Goal: Task Accomplishment & Management: Manage account settings

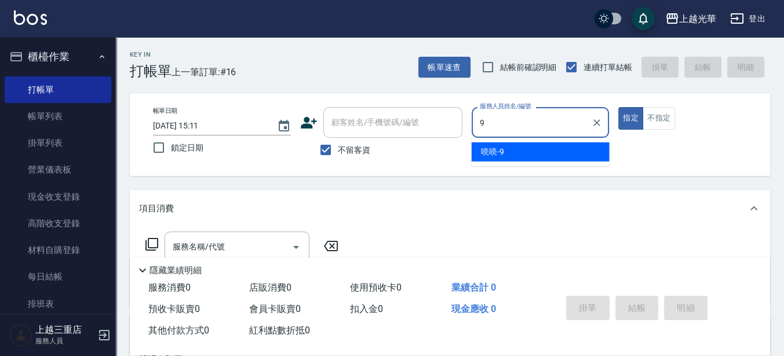
type input "喨喨-9"
type button "true"
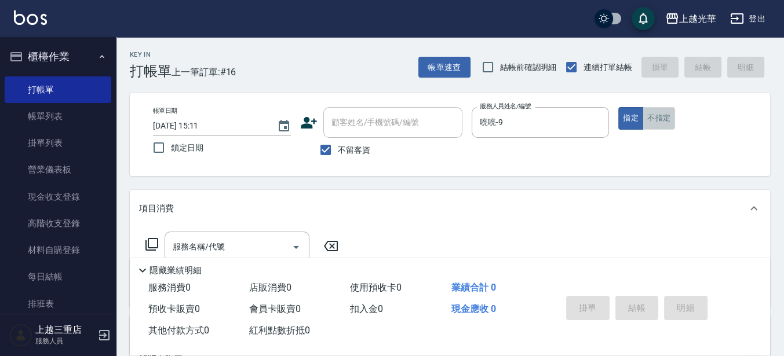
click at [659, 126] on button "不指定" at bounding box center [659, 118] width 32 height 23
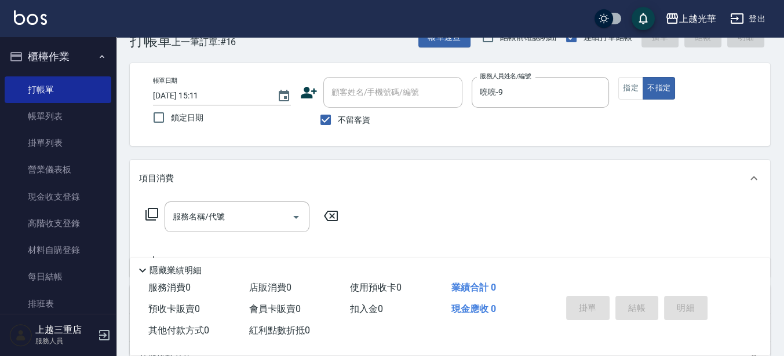
scroll to position [72, 0]
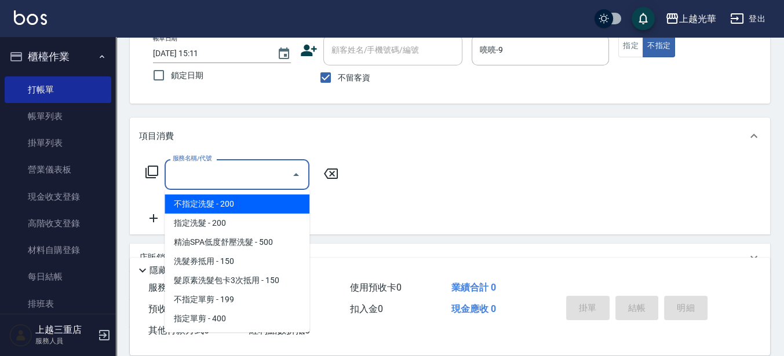
click at [242, 183] on input "服務名稱/代號" at bounding box center [228, 175] width 117 height 20
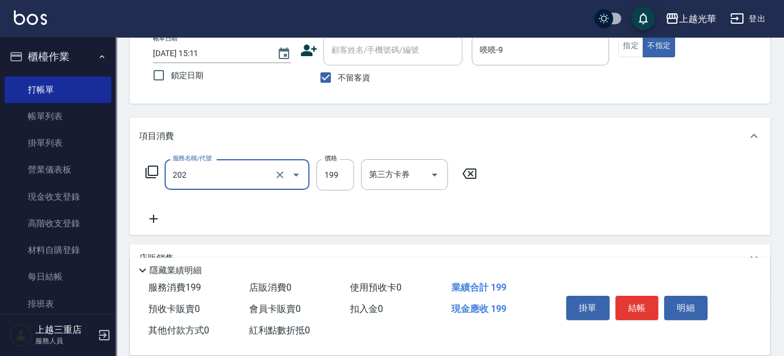
type input "不指定單剪(202)"
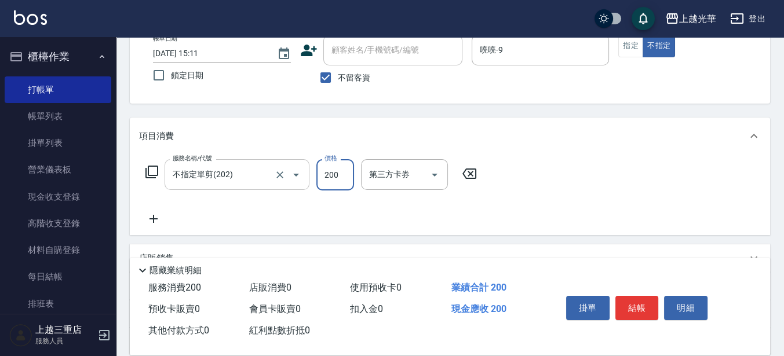
type input "200"
click at [620, 300] on button "結帳" at bounding box center [637, 308] width 43 height 24
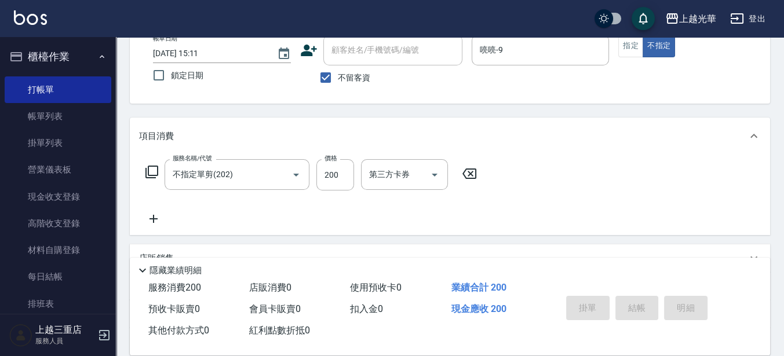
type input "[DATE] 15:52"
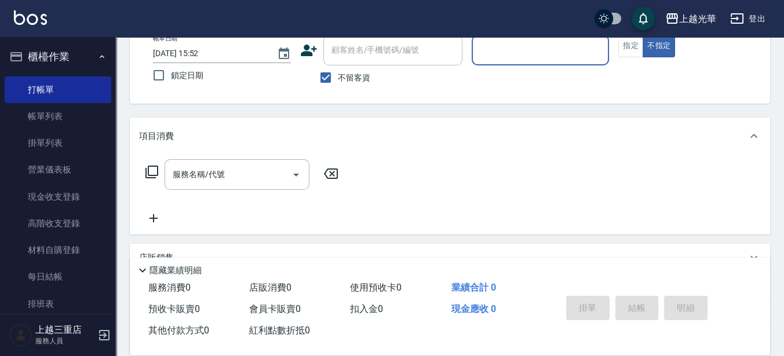
click at [360, 80] on span "不留客資" at bounding box center [354, 78] width 32 height 12
click at [338, 80] on input "不留客資" at bounding box center [326, 77] width 24 height 24
checkbox input "false"
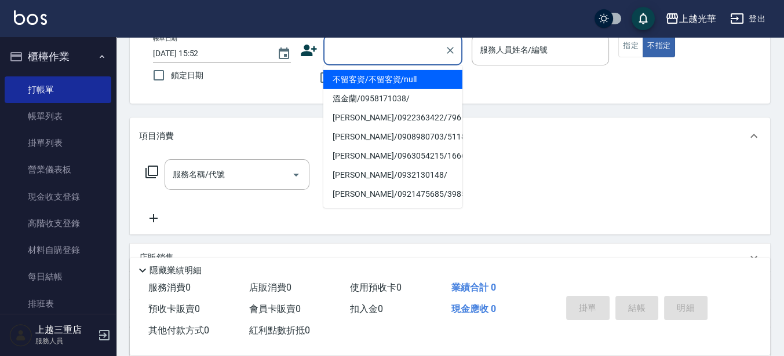
click at [360, 58] on input "顧客姓名/手機號碼/編號" at bounding box center [384, 50] width 111 height 20
click at [352, 53] on input "顧客姓名/手機號碼/編號" at bounding box center [384, 50] width 111 height 20
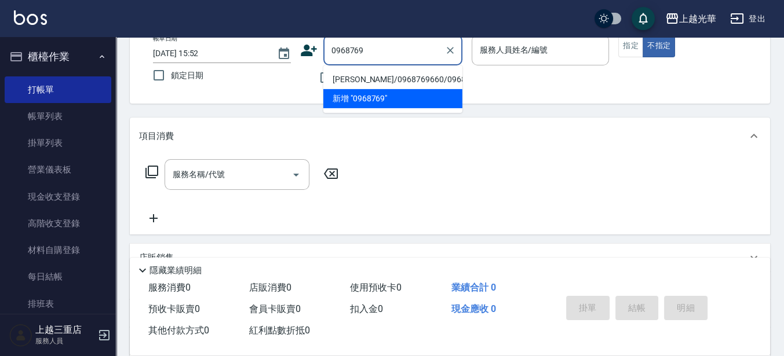
click at [378, 85] on li "[PERSON_NAME]/0968769660/0968769660" at bounding box center [392, 79] width 139 height 19
type input "[PERSON_NAME]/0968769660/0968769660"
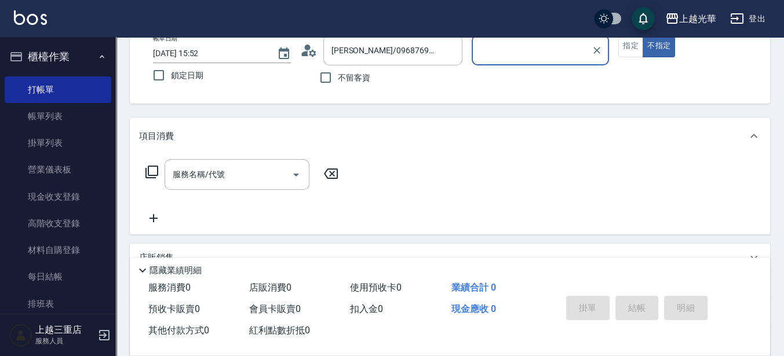
type input "小黑-3"
click at [626, 45] on button "指定" at bounding box center [630, 46] width 25 height 23
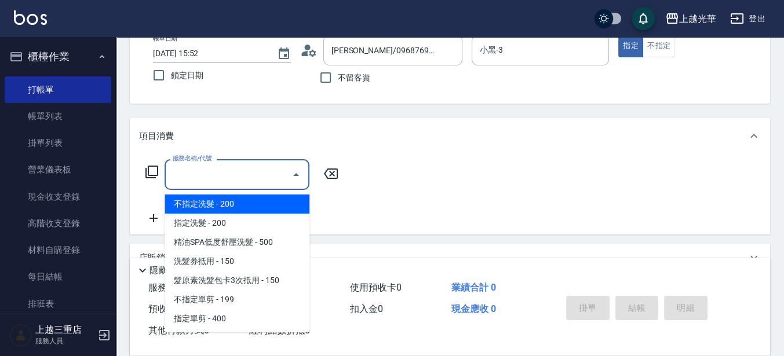
click at [248, 167] on input "服務名稱/代號" at bounding box center [228, 175] width 117 height 20
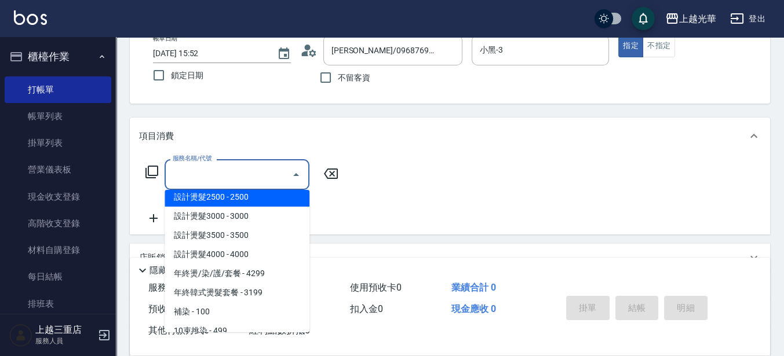
scroll to position [145, 0]
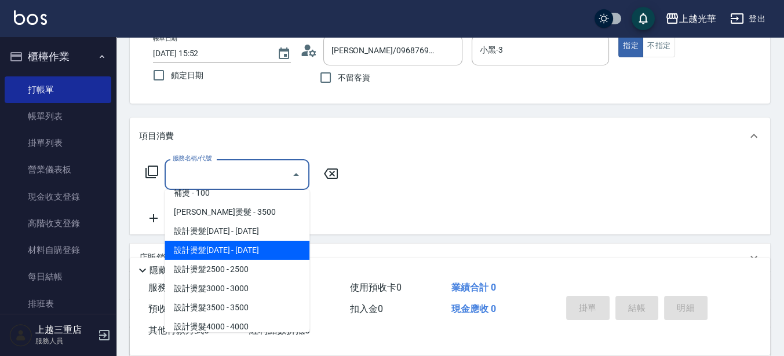
click at [245, 253] on span "設計燙髮[DATE] - [DATE]" at bounding box center [237, 250] width 145 height 19
type input "設計燙髮2000(306)"
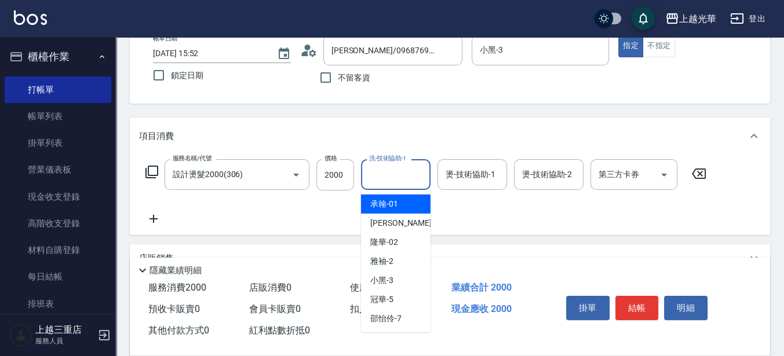
click at [407, 184] on input "洗-技術協助-1" at bounding box center [395, 175] width 59 height 20
type input "小黑-3"
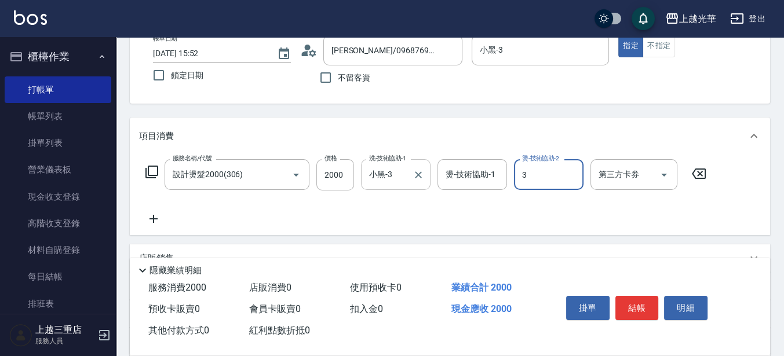
type input "小黑-3"
click at [163, 158] on div "服務名稱/代號 設計燙髮2000(306) 服務名稱/代號 價格 2000 價格 洗-技術協助-1 小黑-3 洗-技術協助-1 燙-技術協助-1 燙-技術協助…" at bounding box center [450, 195] width 640 height 81
click at [155, 163] on div "服務名稱/代號 設計燙髮2000(306) 服務名稱/代號 價格 2000 價格 洗-技術協助-1 小黑-3 洗-技術協助-1 燙-技術協助-1 燙-技術協助…" at bounding box center [426, 174] width 574 height 31
click at [153, 168] on icon at bounding box center [152, 172] width 14 height 14
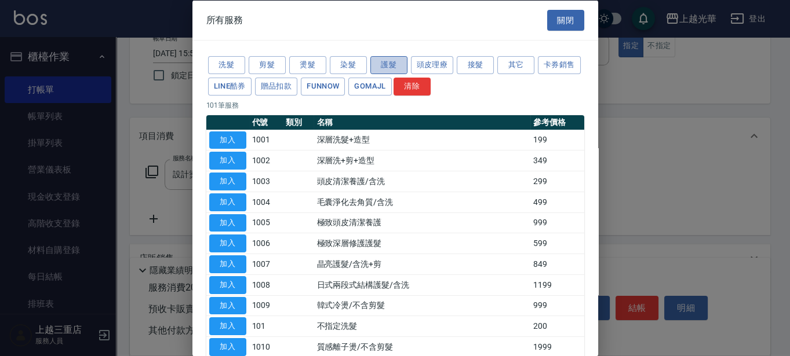
click at [387, 67] on button "護髮" at bounding box center [388, 65] width 37 height 18
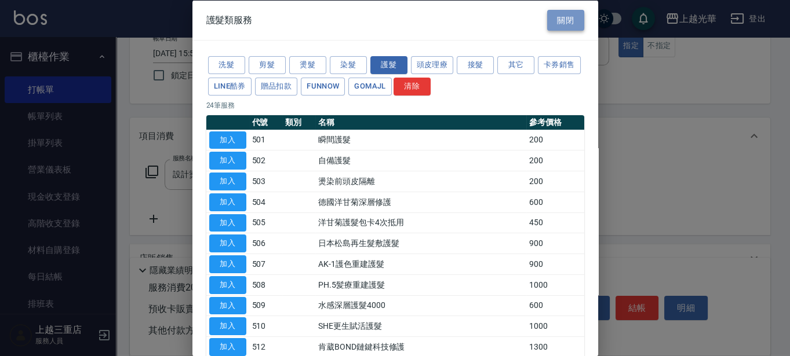
click at [549, 25] on button "關閉" at bounding box center [565, 19] width 37 height 21
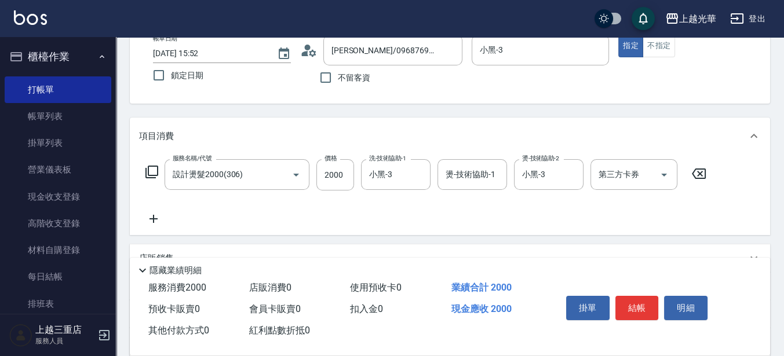
click at [161, 219] on icon at bounding box center [153, 219] width 29 height 14
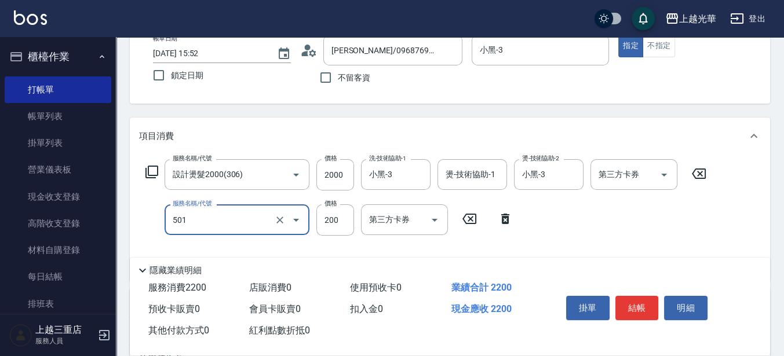
type input "瞬間護髮(501)"
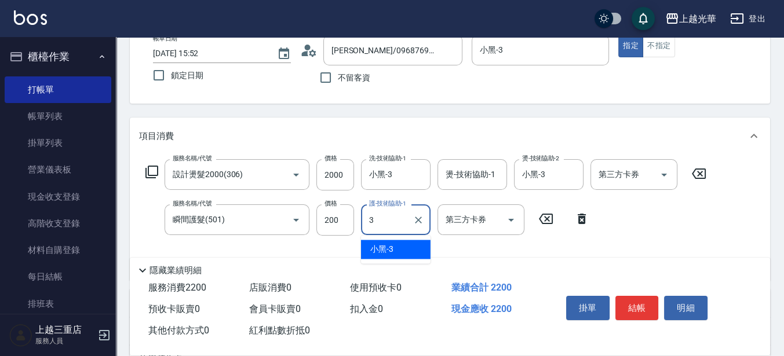
type input "小黑-3"
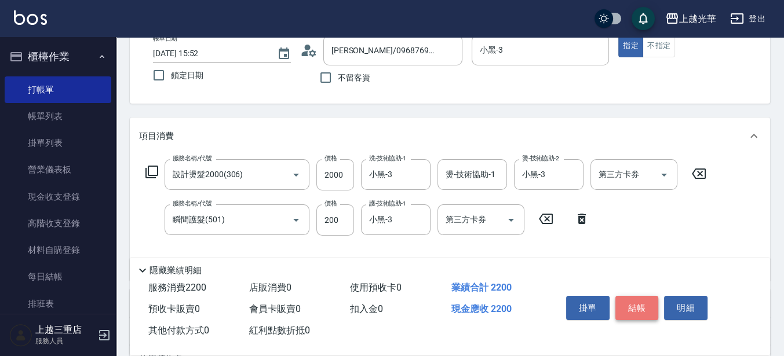
click at [644, 305] on button "結帳" at bounding box center [637, 308] width 43 height 24
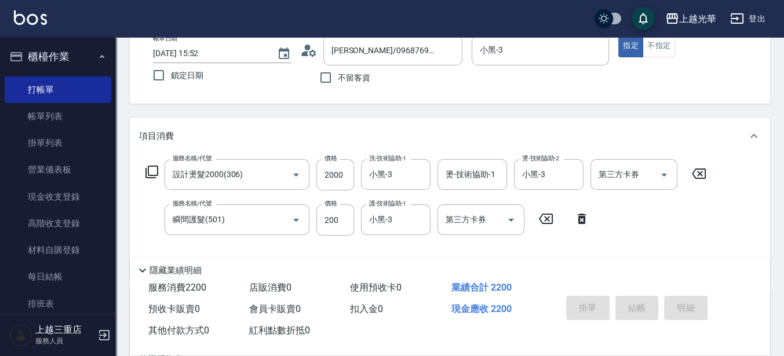
type input "[DATE] 16:06"
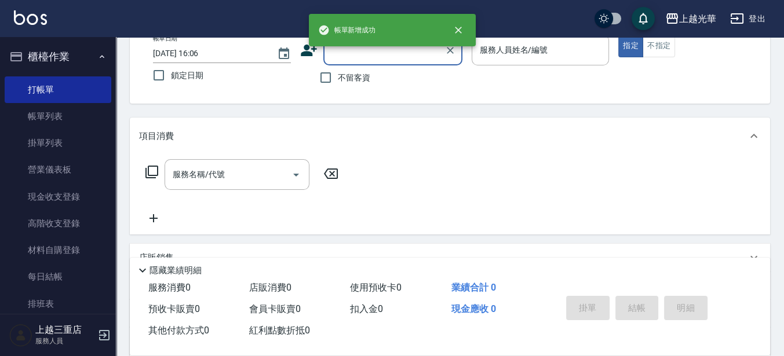
scroll to position [0, 0]
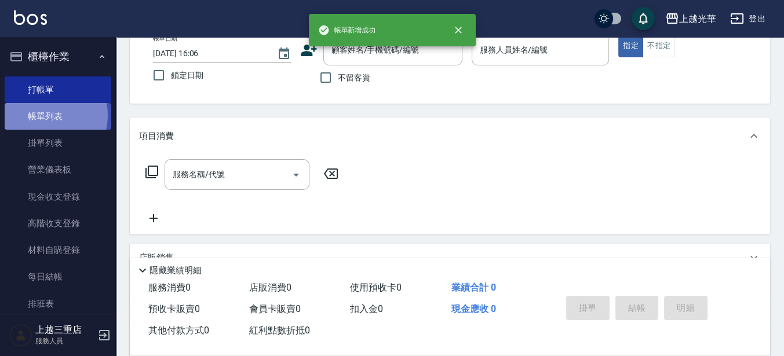
click at [43, 115] on link "帳單列表" at bounding box center [58, 116] width 107 height 27
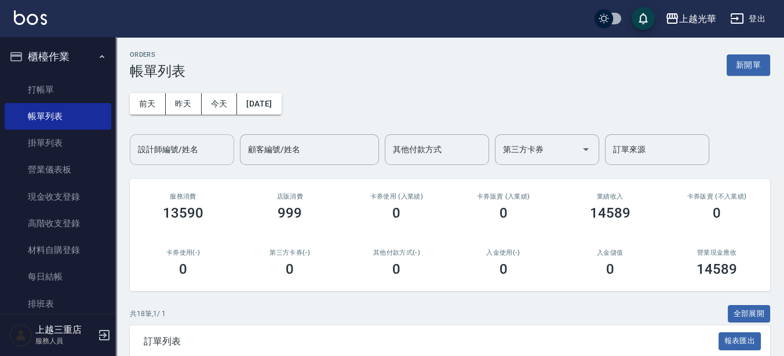
click at [229, 154] on div "設計師編號/姓名" at bounding box center [182, 149] width 104 height 31
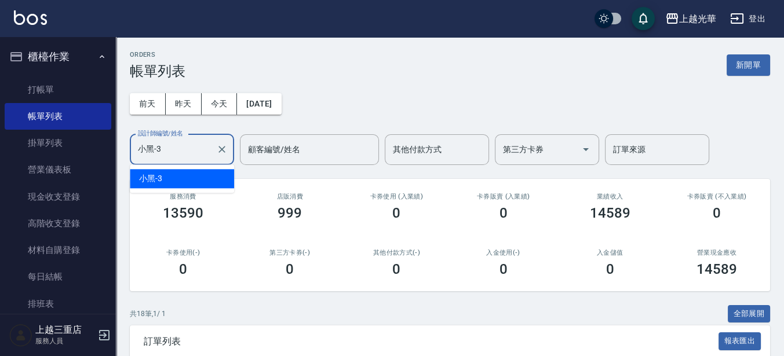
type input "小黑-3"
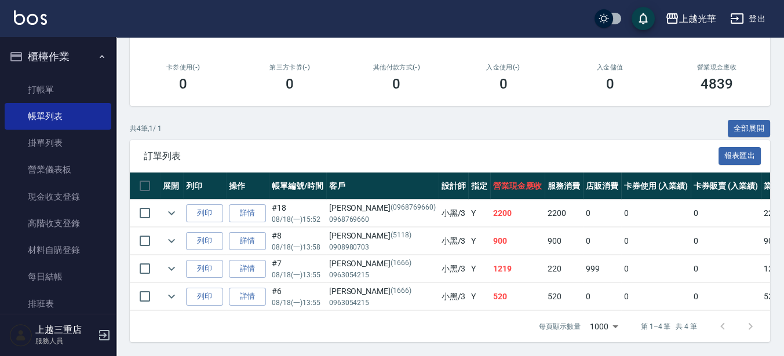
scroll to position [194, 0]
click at [166, 206] on icon "expand row" at bounding box center [172, 213] width 14 height 14
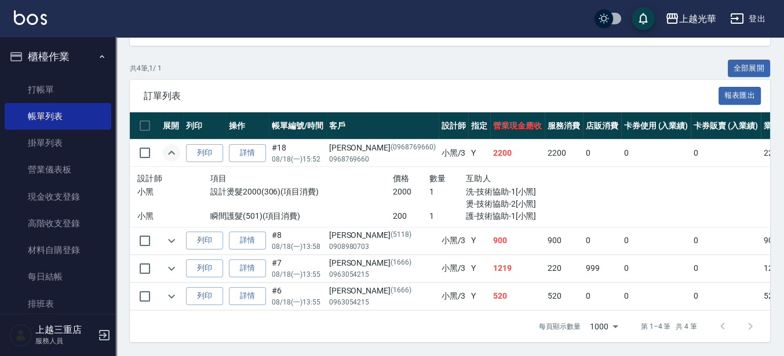
scroll to position [254, 0]
click at [170, 239] on icon "expand row" at bounding box center [171, 241] width 7 height 4
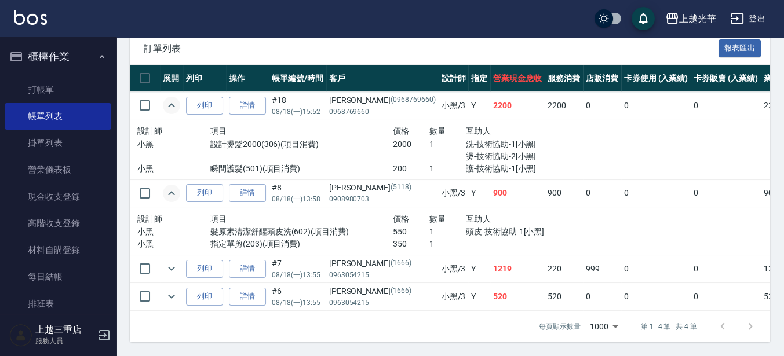
scroll to position [302, 0]
click at [171, 267] on icon "expand row" at bounding box center [171, 269] width 7 height 4
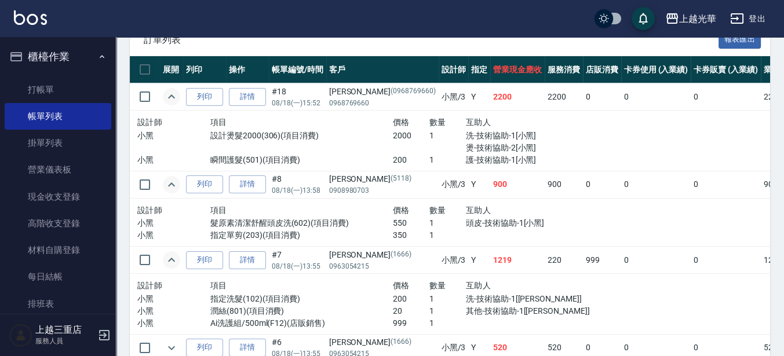
scroll to position [362, 0]
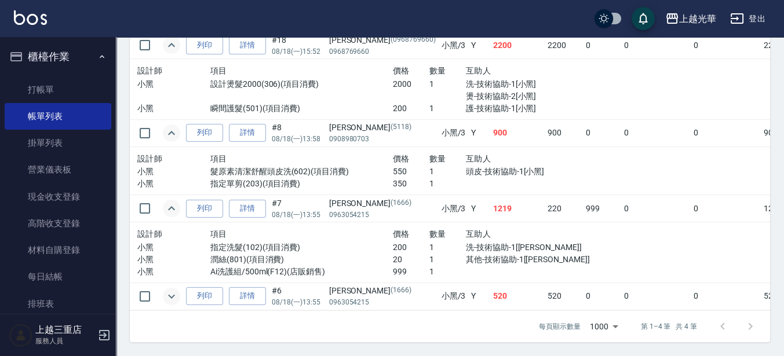
click at [177, 290] on icon "expand row" at bounding box center [172, 297] width 14 height 14
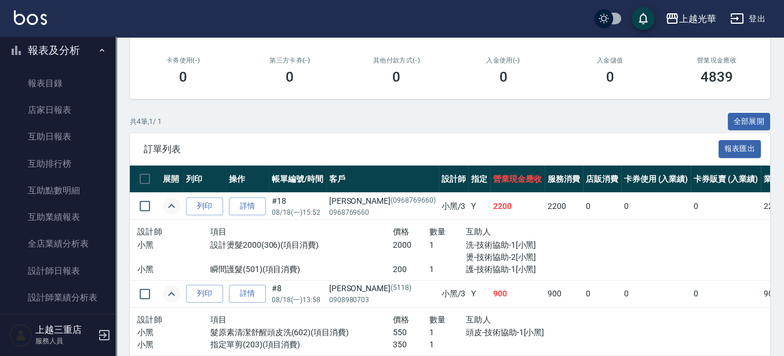
scroll to position [507, 0]
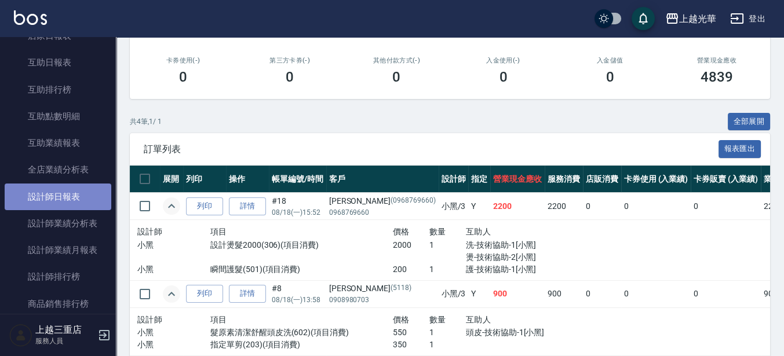
click at [83, 193] on link "設計師日報表" at bounding box center [58, 197] width 107 height 27
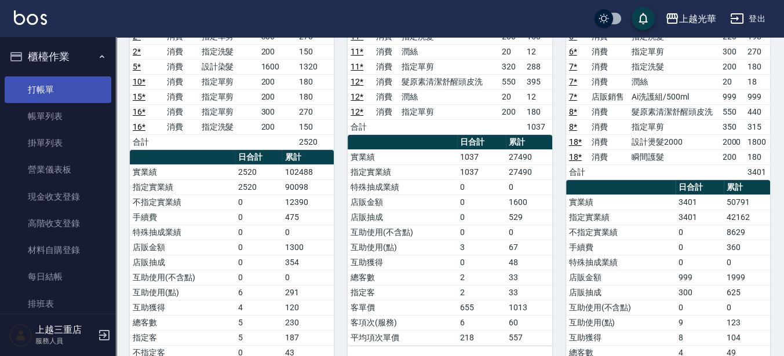
click at [53, 92] on link "打帳單" at bounding box center [58, 90] width 107 height 27
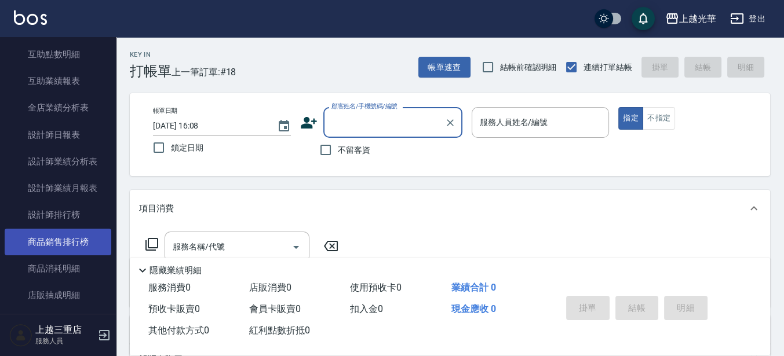
scroll to position [580, 0]
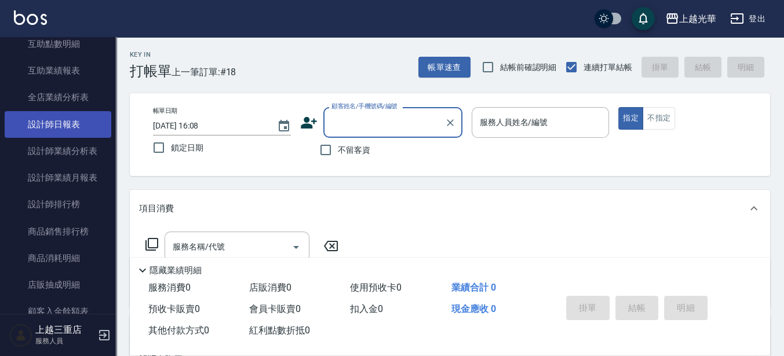
click at [83, 130] on link "設計師日報表" at bounding box center [58, 124] width 107 height 27
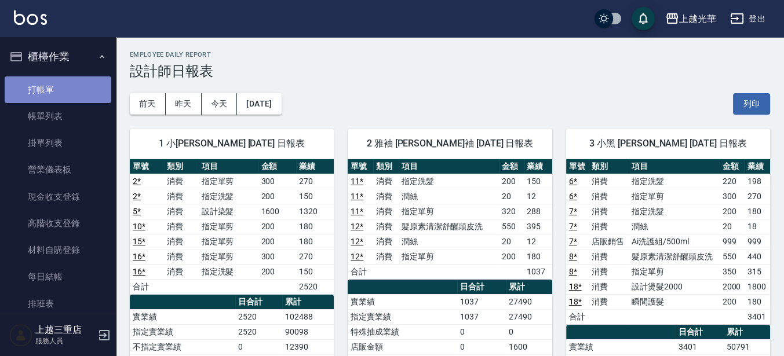
click at [81, 85] on link "打帳單" at bounding box center [58, 90] width 107 height 27
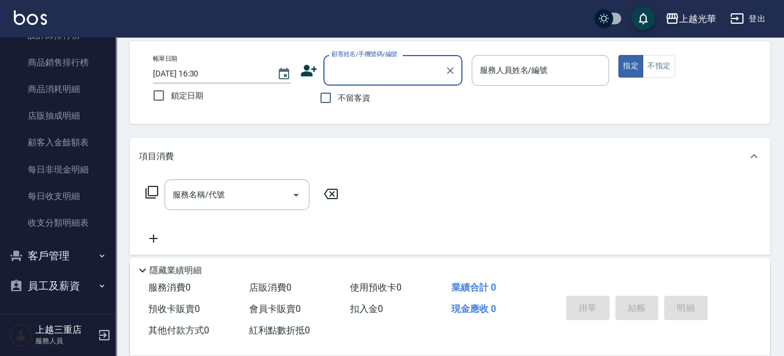
scroll to position [72, 0]
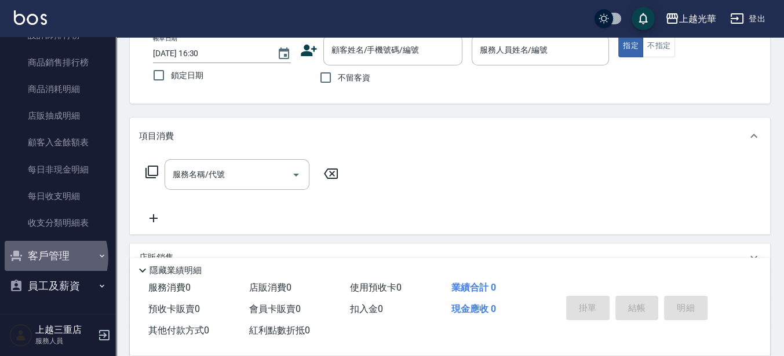
click at [42, 257] on button "客戶管理" at bounding box center [58, 256] width 107 height 30
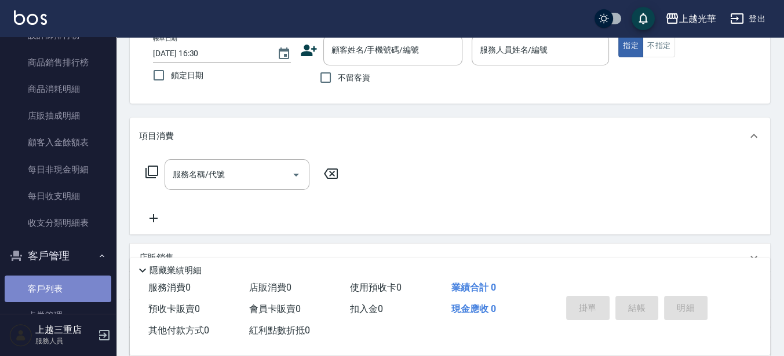
click at [72, 292] on link "客戶列表" at bounding box center [58, 289] width 107 height 27
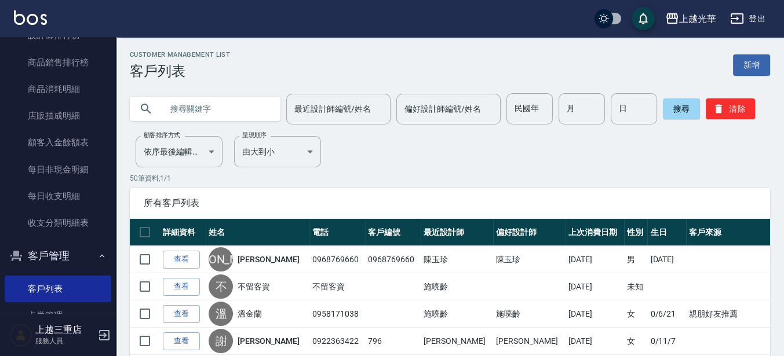
click at [216, 115] on input "text" at bounding box center [216, 108] width 109 height 31
type input "[PERSON_NAME]"
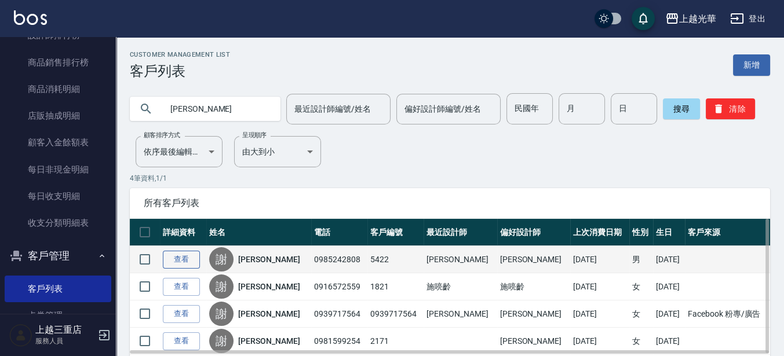
click at [187, 263] on link "查看" at bounding box center [181, 260] width 37 height 18
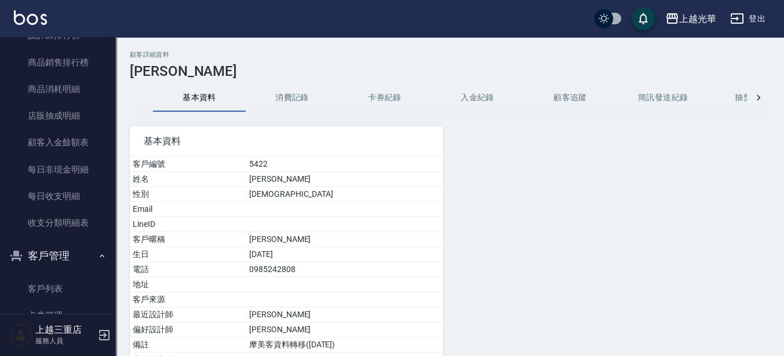
click at [294, 95] on button "消費記錄" at bounding box center [292, 98] width 93 height 28
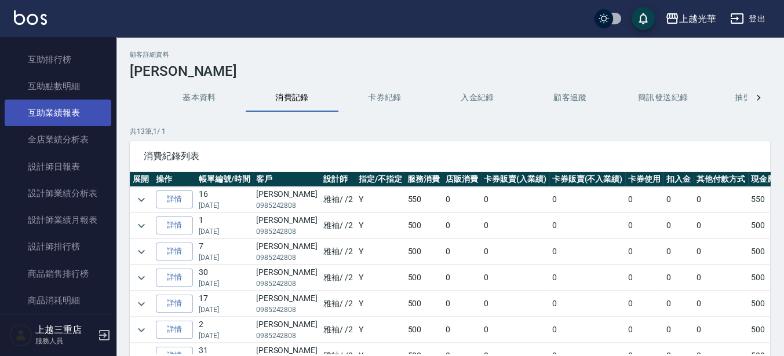
scroll to position [531, 0]
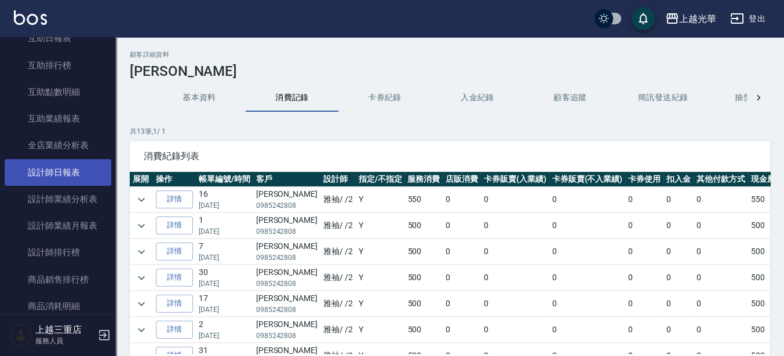
click at [77, 175] on link "設計師日報表" at bounding box center [58, 172] width 107 height 27
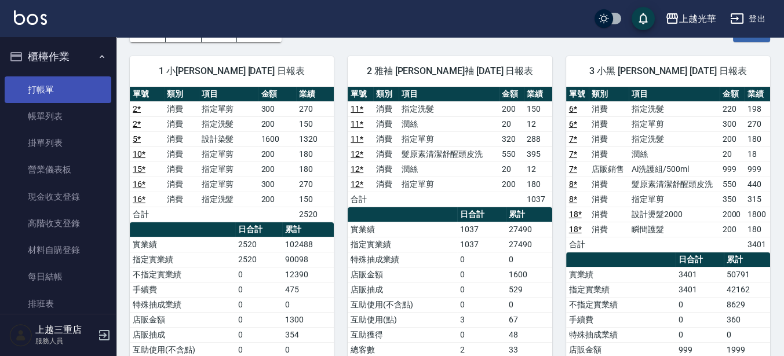
click at [57, 91] on link "打帳單" at bounding box center [58, 90] width 107 height 27
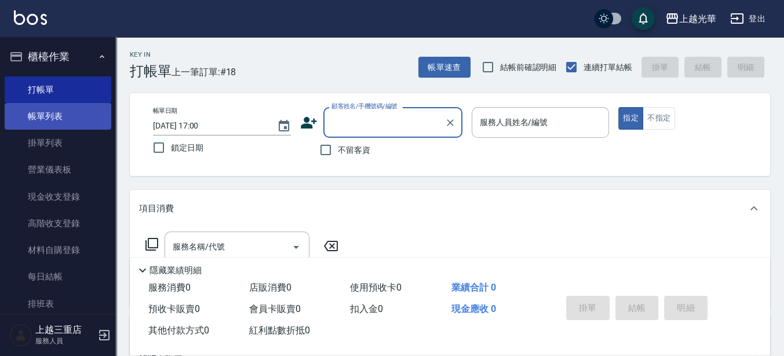
click at [63, 106] on link "帳單列表" at bounding box center [58, 116] width 107 height 27
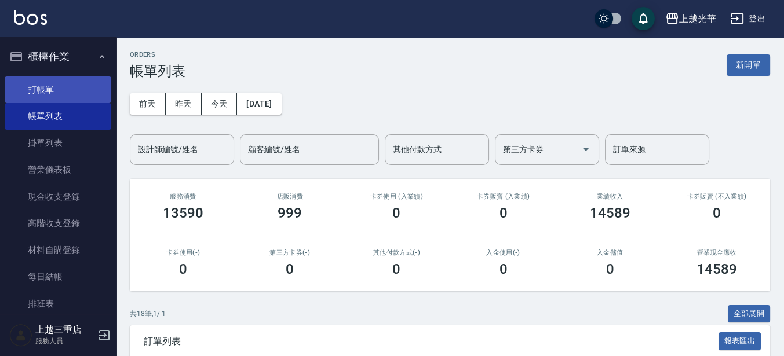
click at [68, 77] on link "打帳單" at bounding box center [58, 90] width 107 height 27
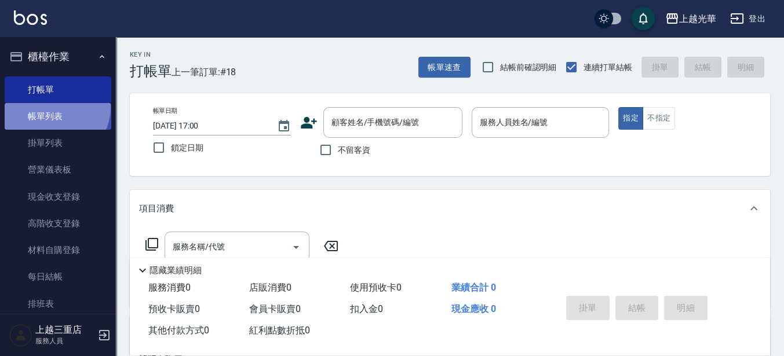
click at [53, 107] on link "帳單列表" at bounding box center [58, 116] width 107 height 27
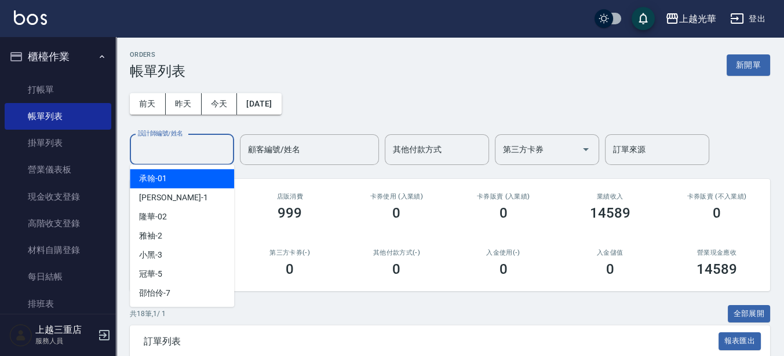
click at [200, 143] on input "設計師編號/姓名" at bounding box center [182, 150] width 94 height 20
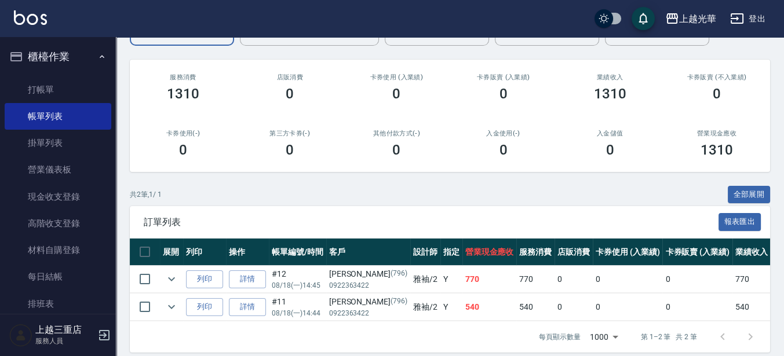
scroll to position [139, 0]
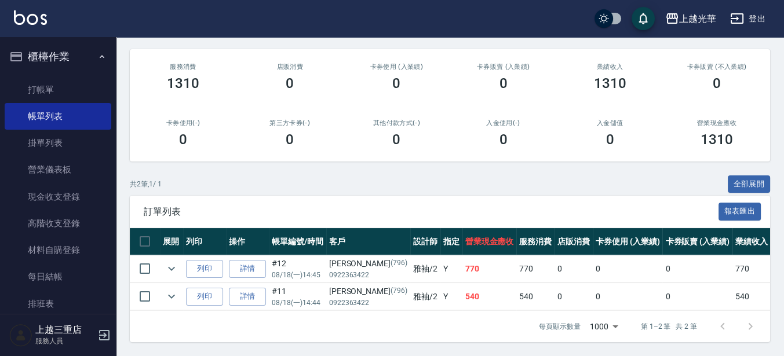
type input "雅袖-2"
click at [21, 21] on img at bounding box center [30, 17] width 33 height 14
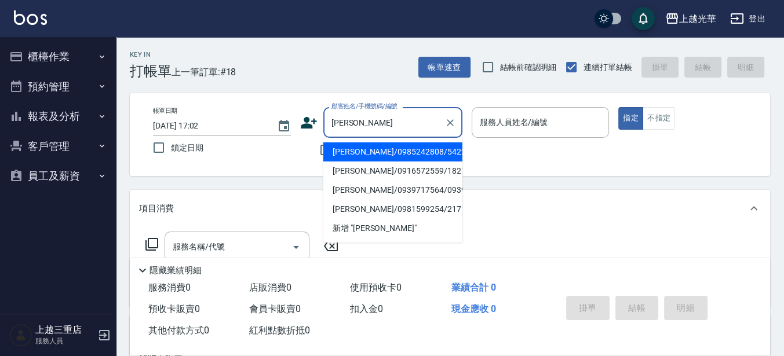
click at [355, 151] on li "[PERSON_NAME]/0985242808/5422" at bounding box center [392, 152] width 139 height 19
type input "[PERSON_NAME]/0985242808/5422"
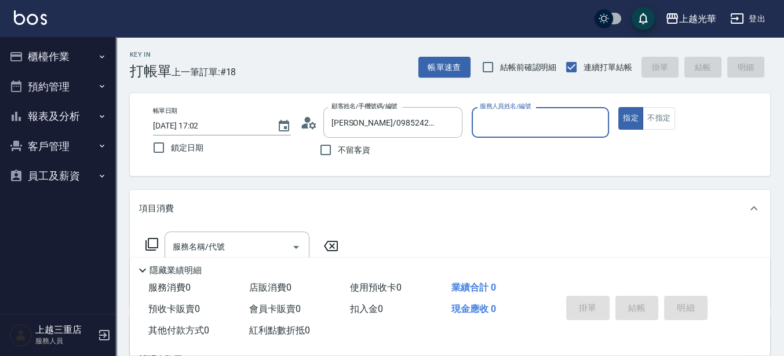
type input "雅袖-2"
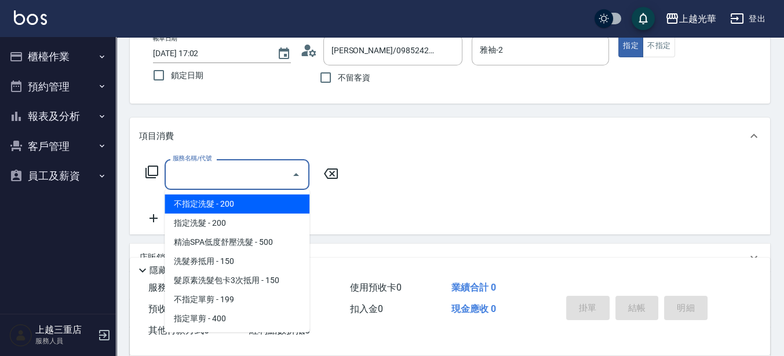
click at [229, 175] on input "服務名稱/代號" at bounding box center [228, 175] width 117 height 20
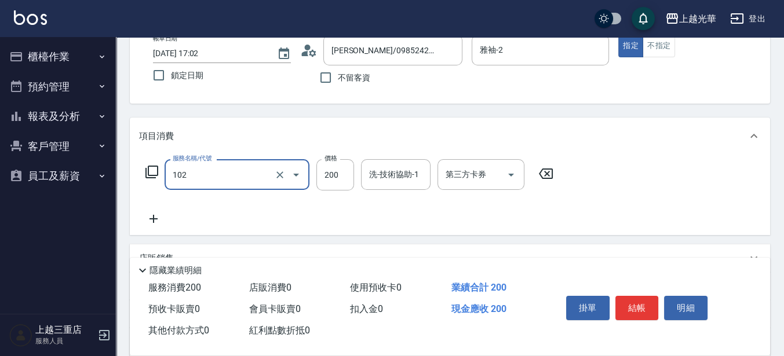
type input "指定洗髮(102)"
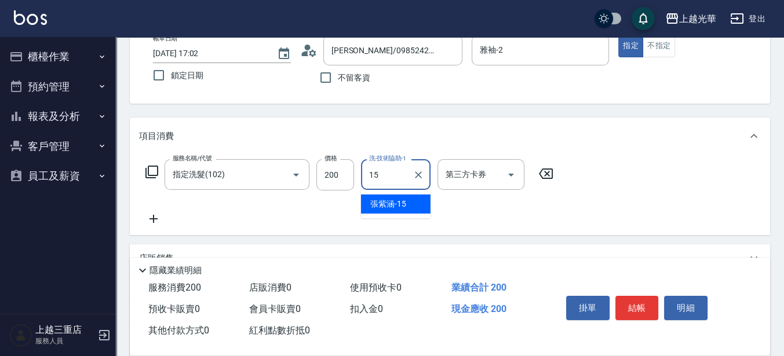
type input "[PERSON_NAME]-15"
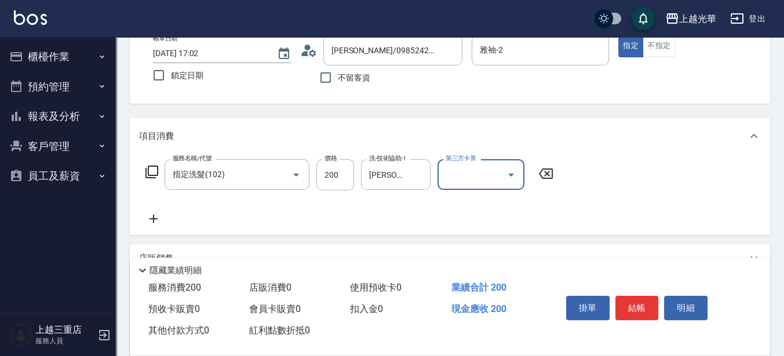
click at [157, 221] on icon at bounding box center [153, 219] width 29 height 14
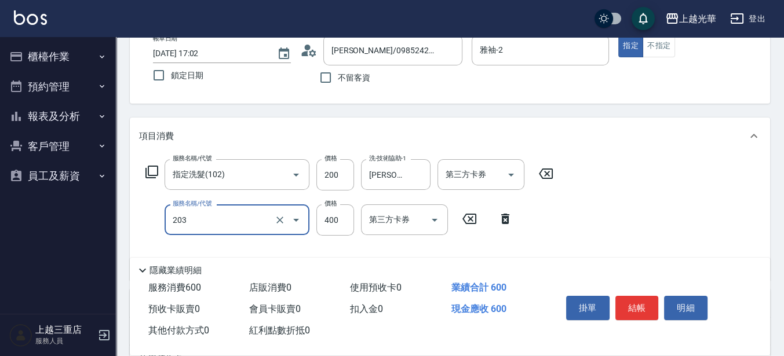
type input "指定單剪(203)"
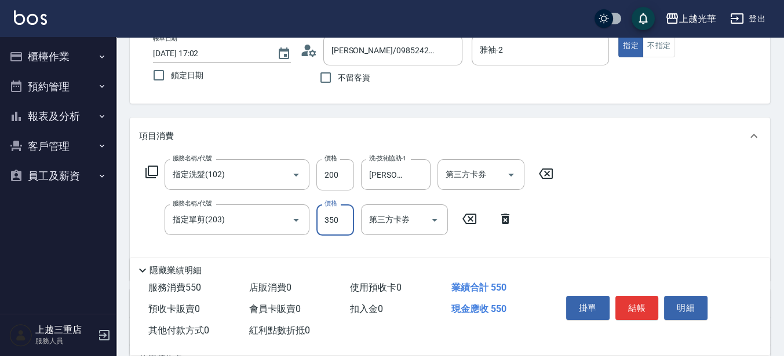
type input "350"
click at [635, 305] on button "結帳" at bounding box center [637, 308] width 43 height 24
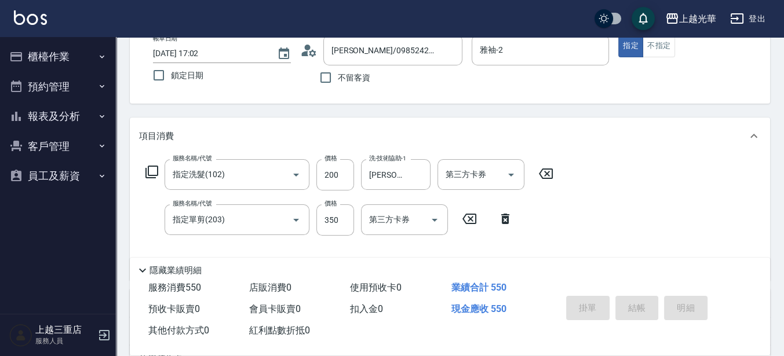
type input "[DATE] 17:03"
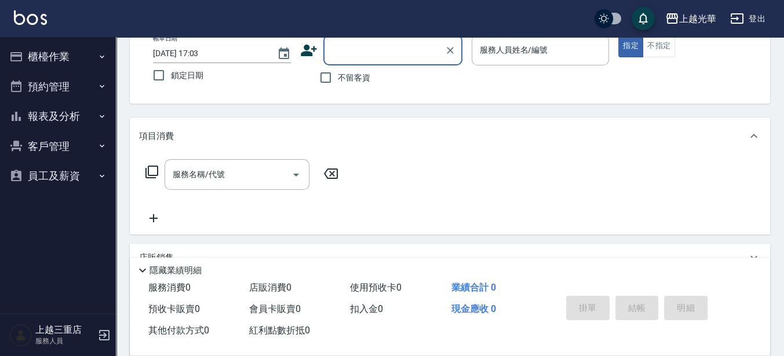
click at [58, 141] on button "客戶管理" at bounding box center [58, 147] width 107 height 30
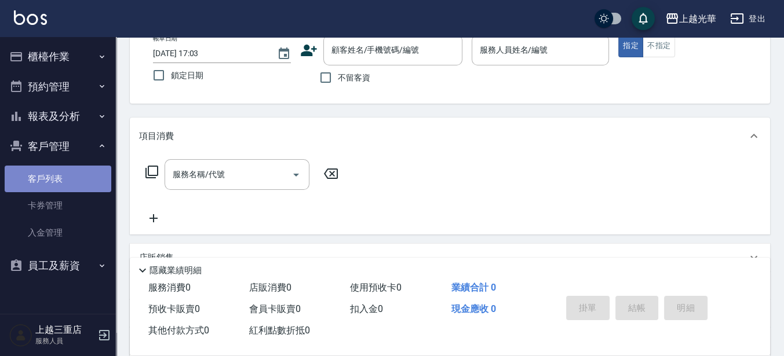
click at [77, 181] on link "客戶列表" at bounding box center [58, 179] width 107 height 27
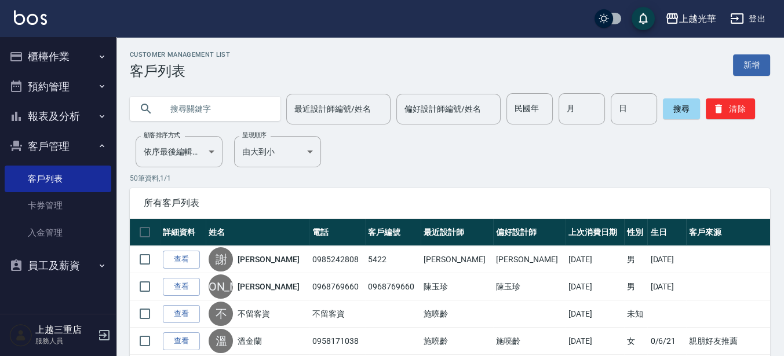
click at [206, 114] on input "text" at bounding box center [216, 108] width 109 height 31
type input "[PERSON_NAME]"
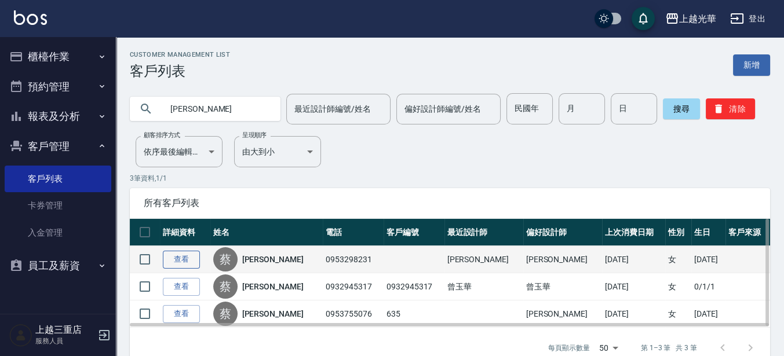
click at [171, 260] on link "查看" at bounding box center [181, 260] width 37 height 18
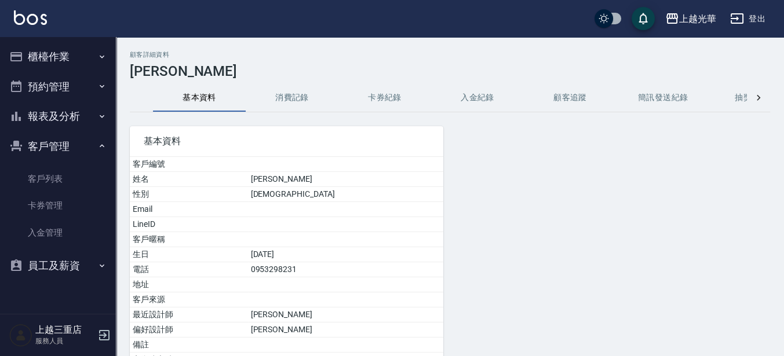
click at [289, 96] on button "消費記錄" at bounding box center [292, 98] width 93 height 28
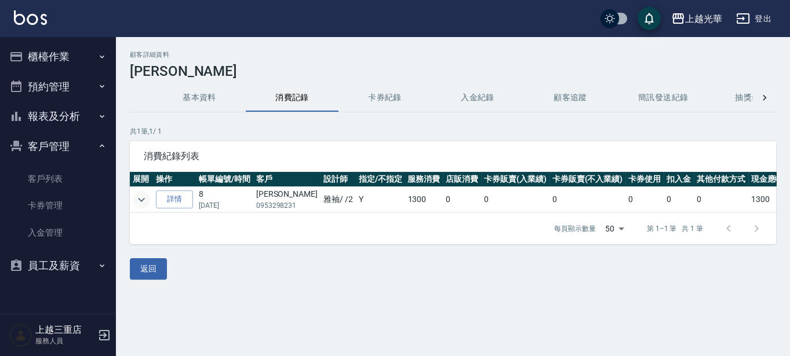
click at [142, 198] on icon "expand row" at bounding box center [141, 200] width 14 height 14
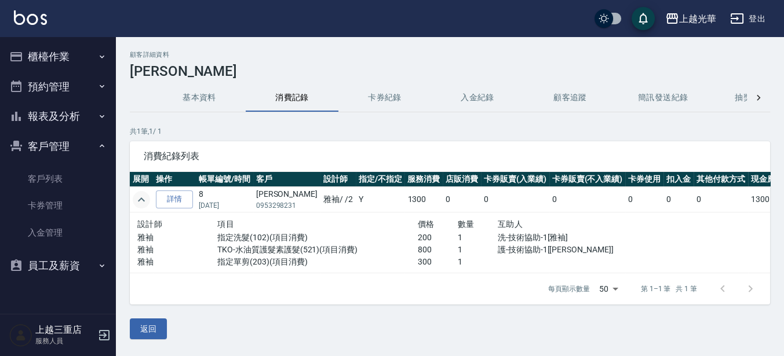
click at [34, 13] on img at bounding box center [30, 17] width 33 height 14
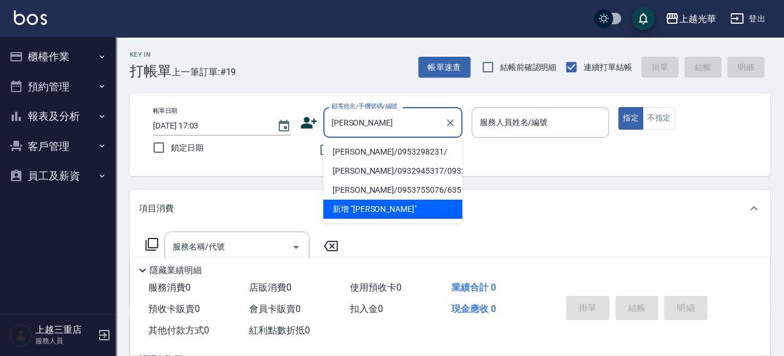
click at [391, 155] on li "[PERSON_NAME]/0953298231/" at bounding box center [392, 152] width 139 height 19
type input "[PERSON_NAME]/0953298231/"
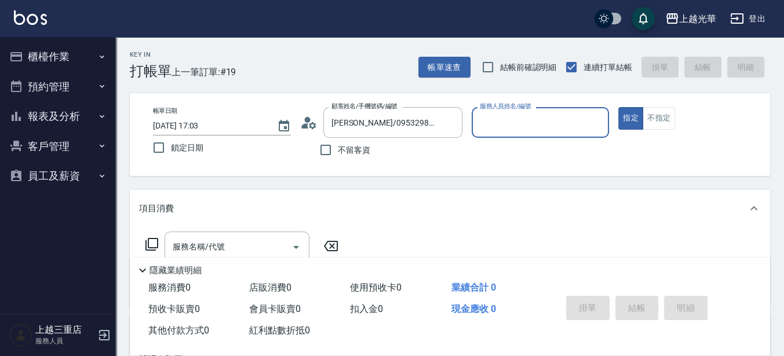
type input "雅袖-2"
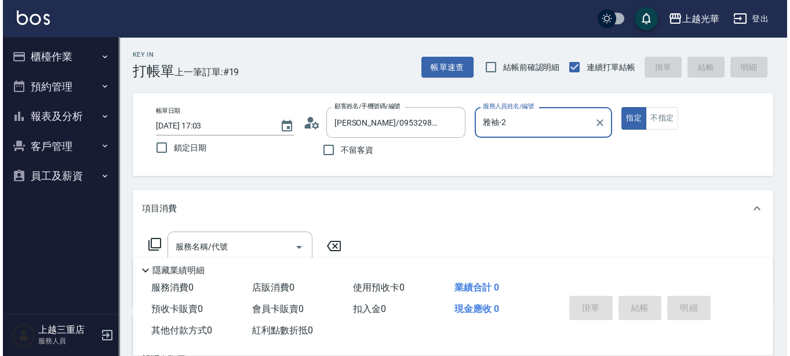
scroll to position [72, 0]
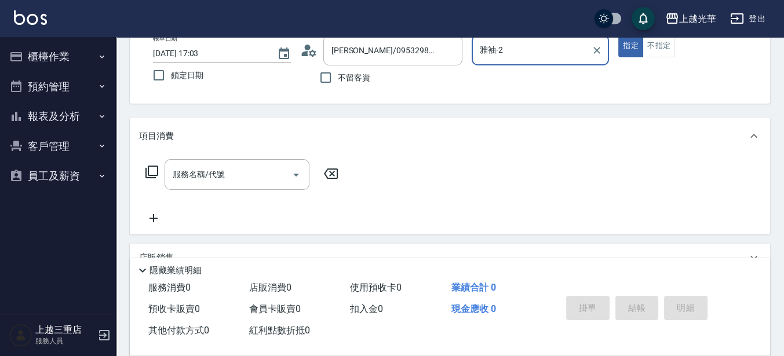
click at [150, 169] on icon at bounding box center [152, 172] width 14 height 14
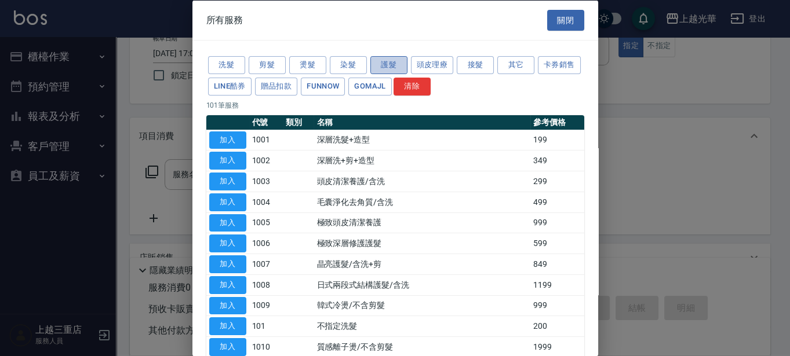
click at [377, 68] on button "護髮" at bounding box center [388, 65] width 37 height 18
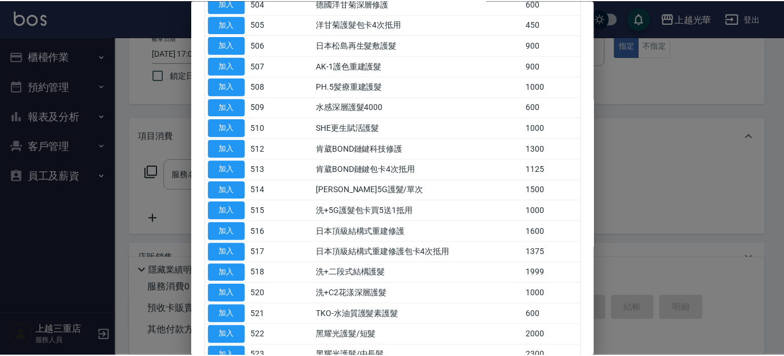
scroll to position [217, 0]
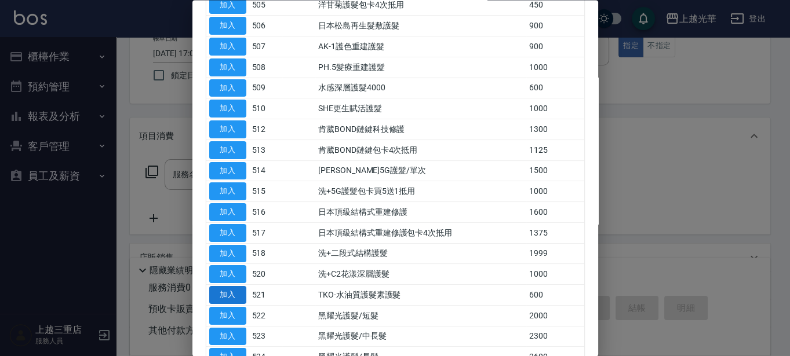
click at [230, 287] on button "加入" at bounding box center [227, 296] width 37 height 18
type input "TKO-水油質護髮素護髮(521)"
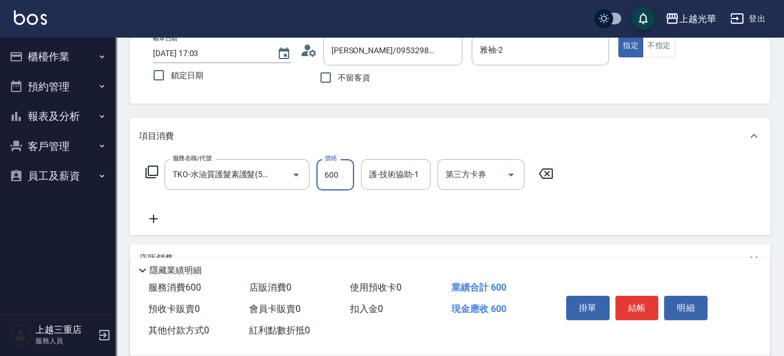
click at [327, 174] on input "600" at bounding box center [335, 174] width 38 height 31
type input "800"
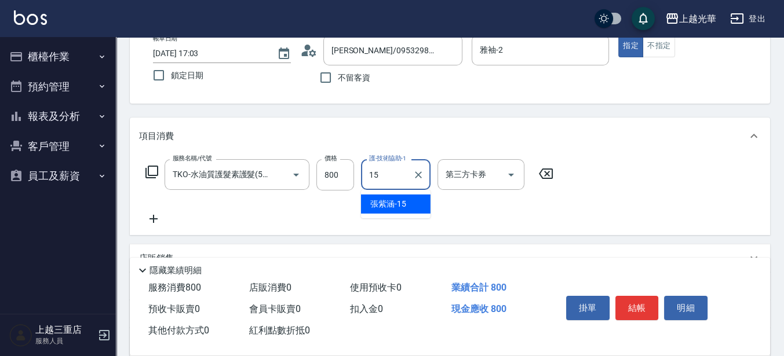
type input "[PERSON_NAME]-15"
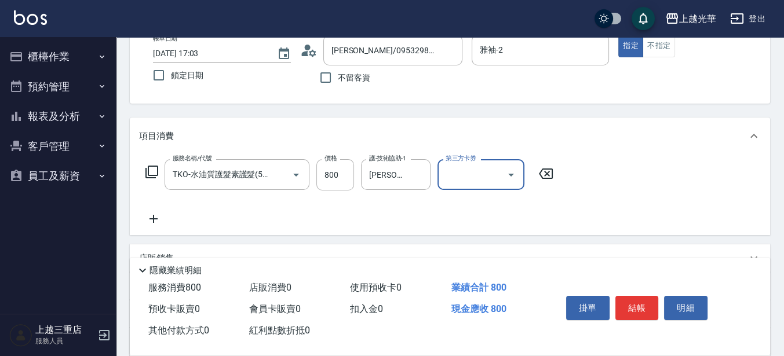
click at [153, 219] on icon at bounding box center [154, 219] width 8 height 8
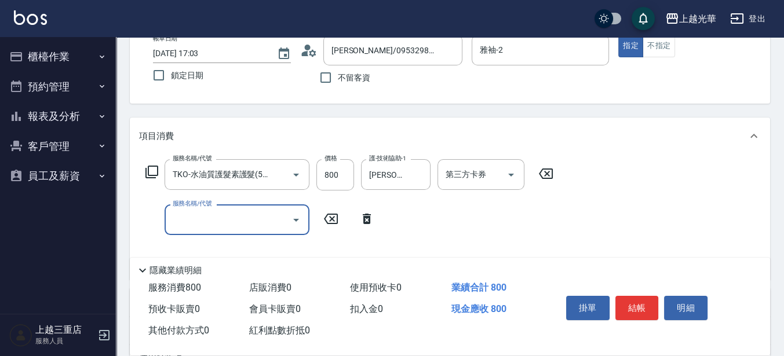
scroll to position [0, 0]
type input "指定洗髮(102)"
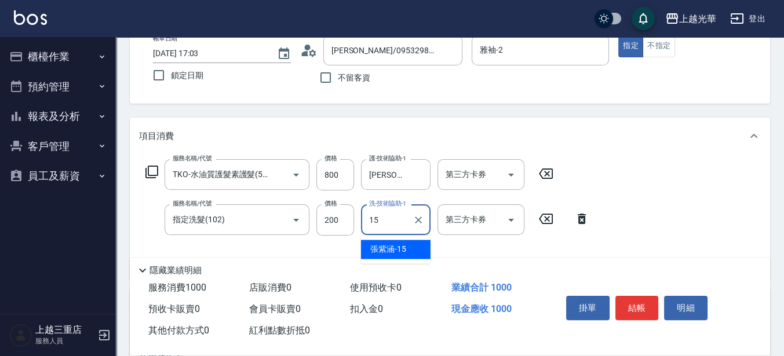
type input "[PERSON_NAME]-15"
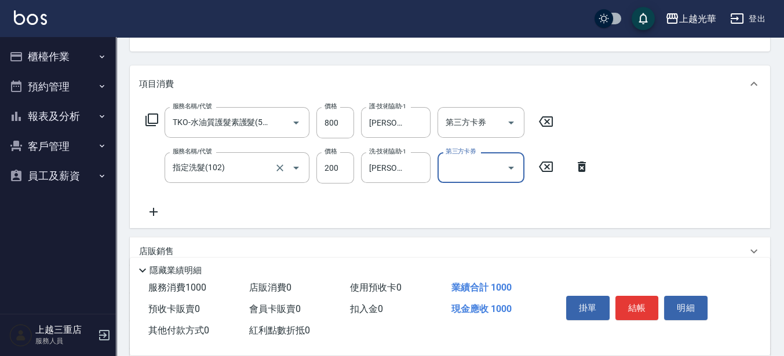
scroll to position [145, 0]
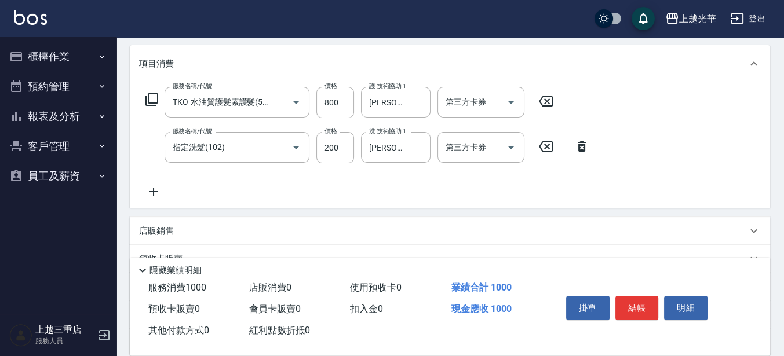
click at [156, 190] on icon at bounding box center [153, 192] width 29 height 14
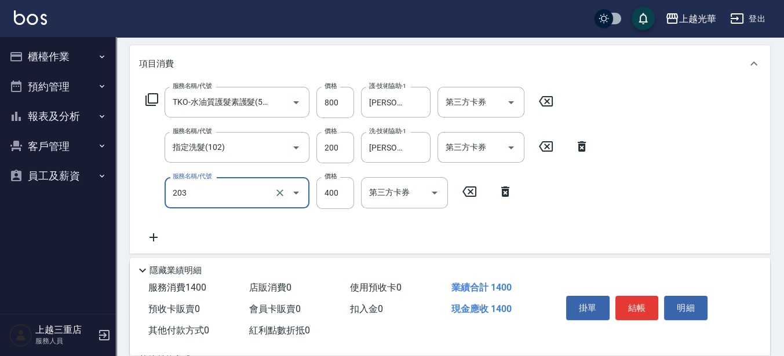
type input "指定單剪(203)"
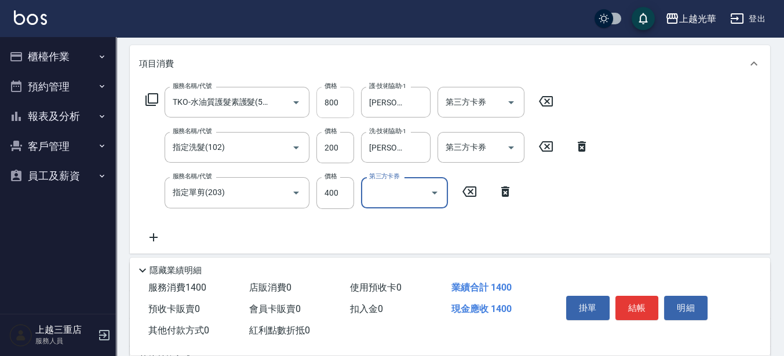
click at [334, 97] on input "800" at bounding box center [335, 102] width 38 height 31
click at [334, 101] on input "800" at bounding box center [335, 102] width 38 height 31
type input "700"
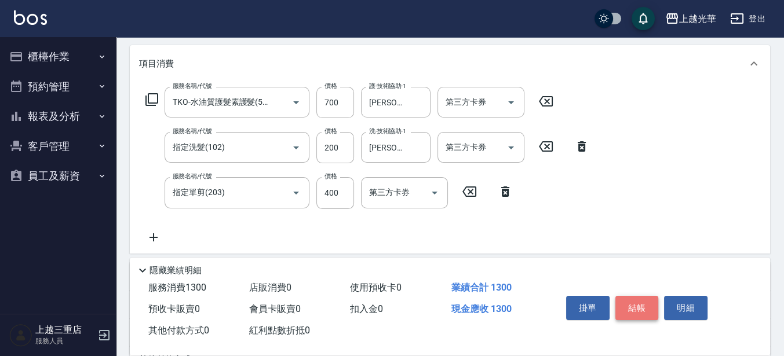
click at [629, 305] on button "結帳" at bounding box center [637, 308] width 43 height 24
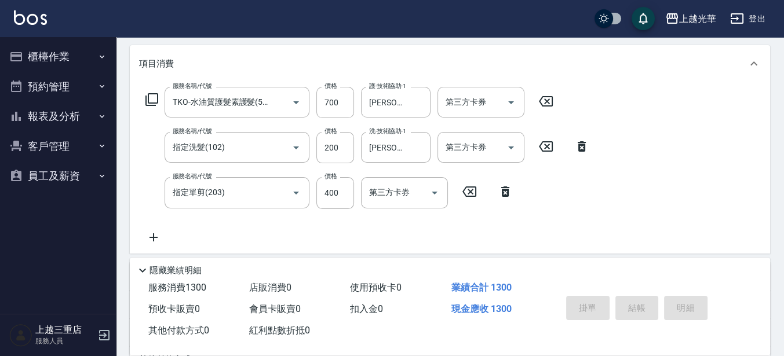
type input "[DATE] 17:04"
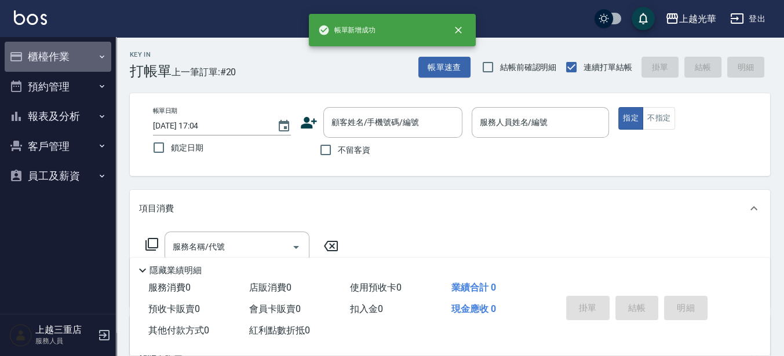
click at [40, 56] on button "櫃檯作業" at bounding box center [58, 57] width 107 height 30
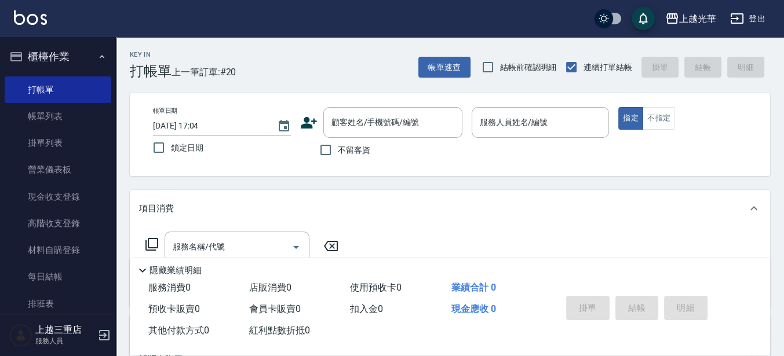
drag, startPoint x: 80, startPoint y: 114, endPoint x: 133, endPoint y: 168, distance: 76.2
click at [80, 114] on link "帳單列表" at bounding box center [58, 116] width 107 height 27
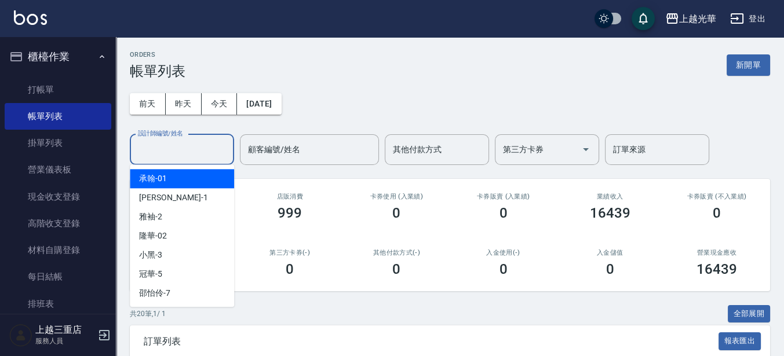
click at [198, 155] on input "設計師編號/姓名" at bounding box center [182, 150] width 94 height 20
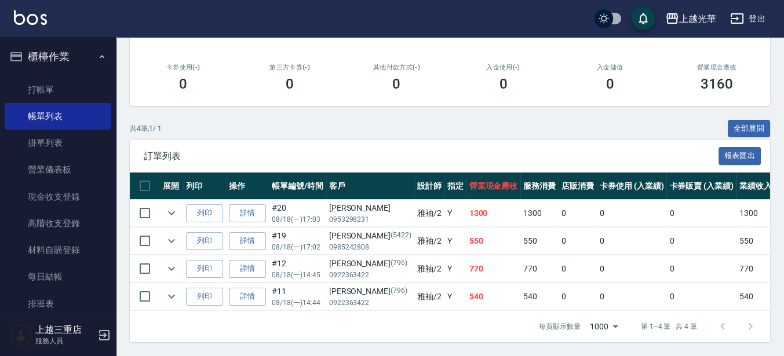
scroll to position [194, 0]
type input "雅袖-2"
click at [33, 18] on img at bounding box center [30, 17] width 33 height 14
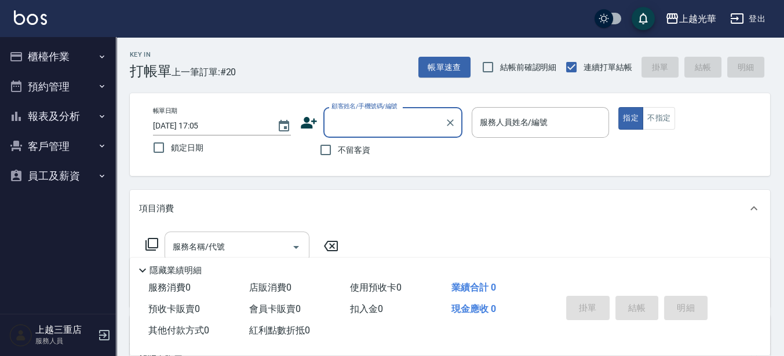
scroll to position [145, 0]
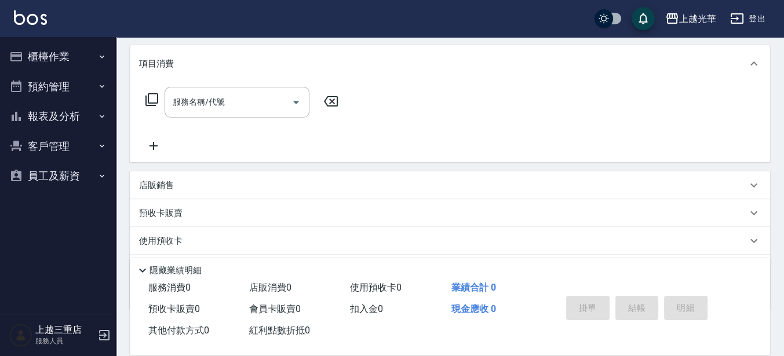
click at [166, 185] on p "店販銷售" at bounding box center [156, 186] width 35 height 12
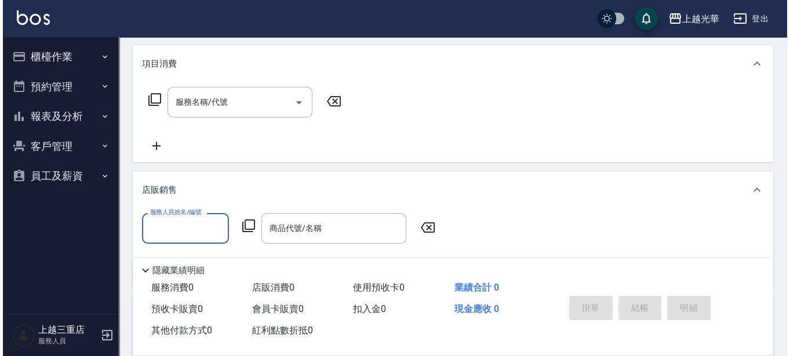
scroll to position [0, 0]
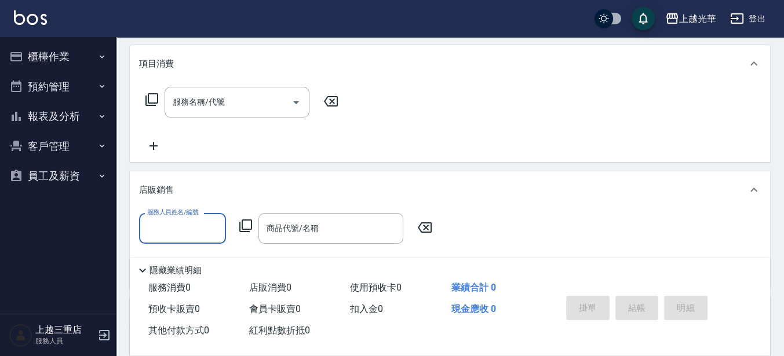
click at [250, 227] on icon at bounding box center [246, 226] width 14 height 14
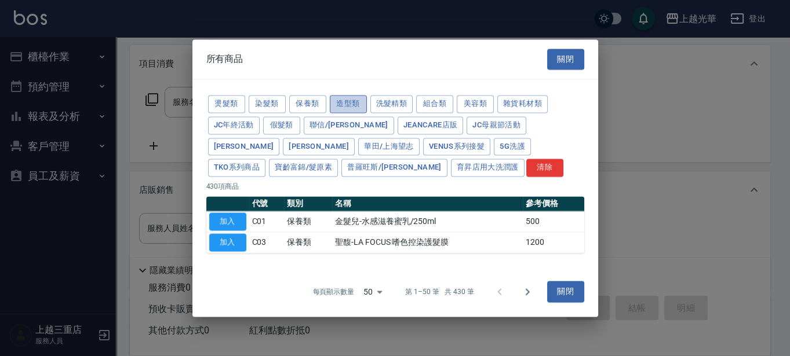
click at [354, 108] on button "造型類" at bounding box center [348, 104] width 37 height 18
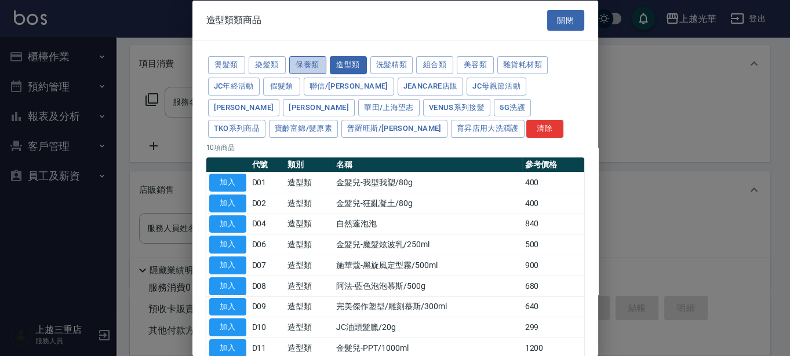
click at [316, 63] on button "保養類" at bounding box center [307, 65] width 37 height 18
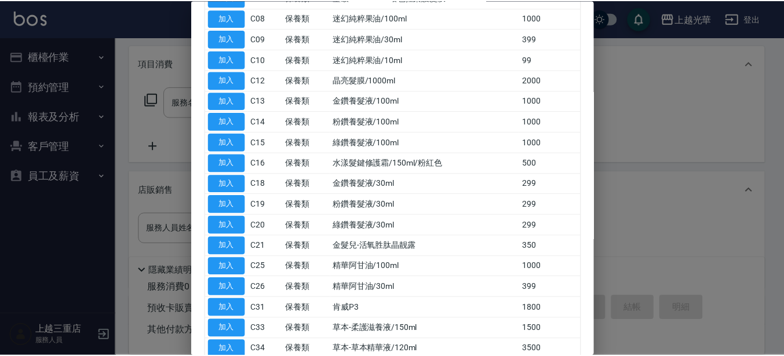
scroll to position [351, 0]
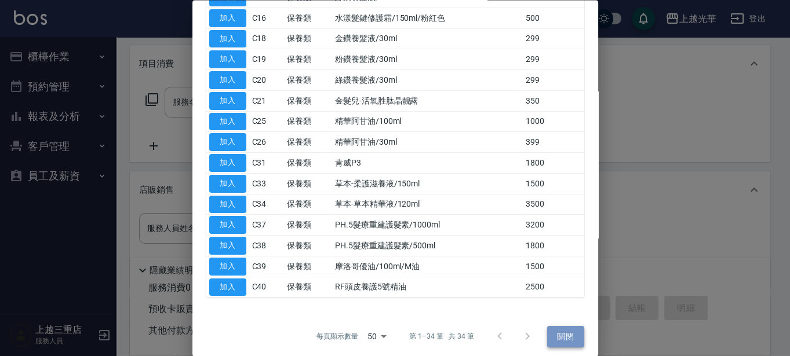
click at [563, 327] on button "關閉" at bounding box center [565, 337] width 37 height 21
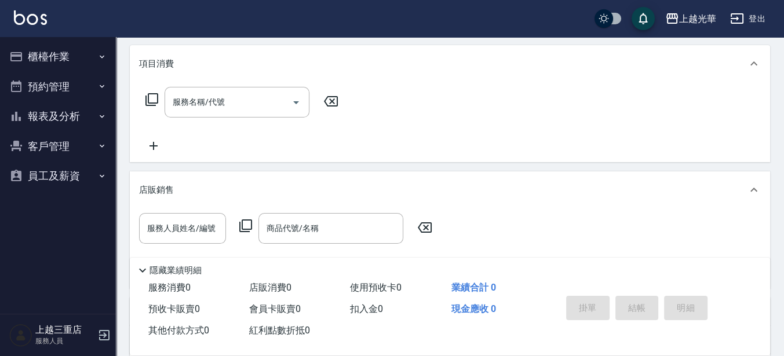
scroll to position [0, 0]
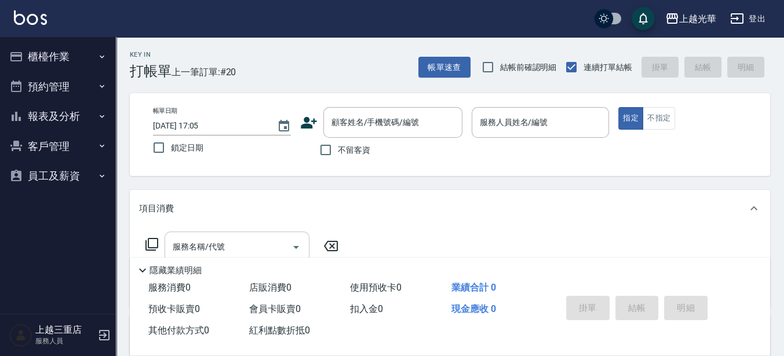
click at [170, 250] on input "服務名稱/代號" at bounding box center [228, 247] width 117 height 20
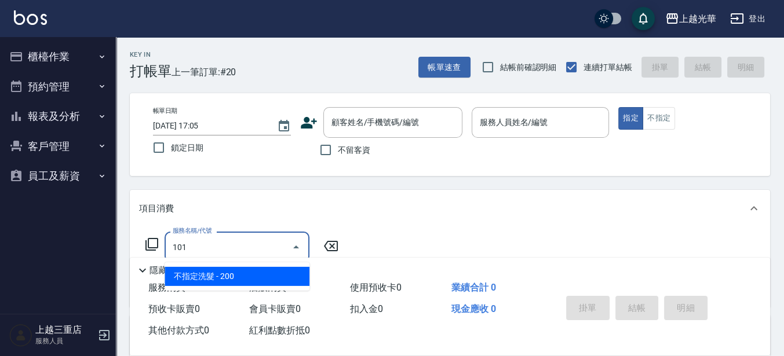
type input "不指定洗髮(101)"
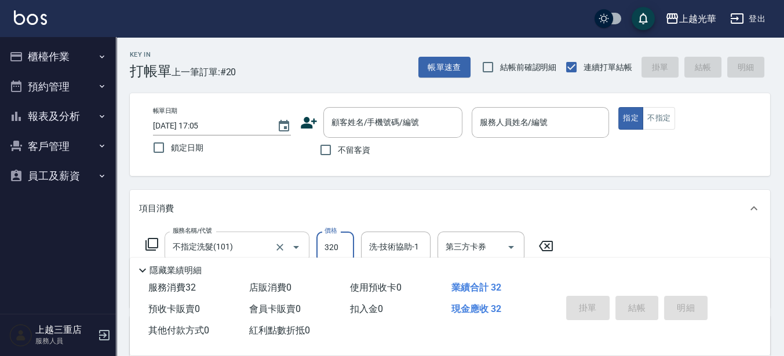
type input "320"
type input "小黑-3"
click at [488, 125] on input "服務人員姓名/編號" at bounding box center [541, 122] width 128 height 20
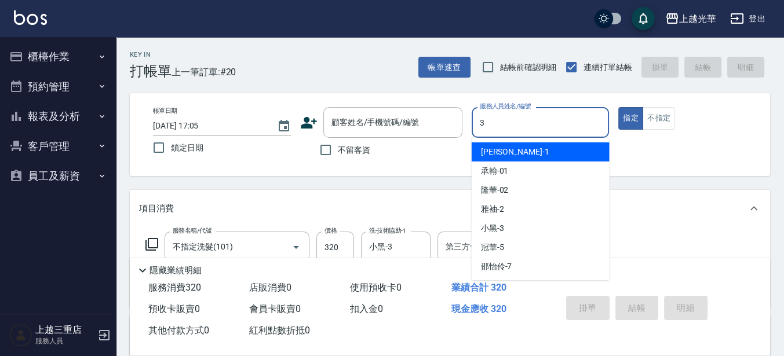
type input "小黑-3"
type button "true"
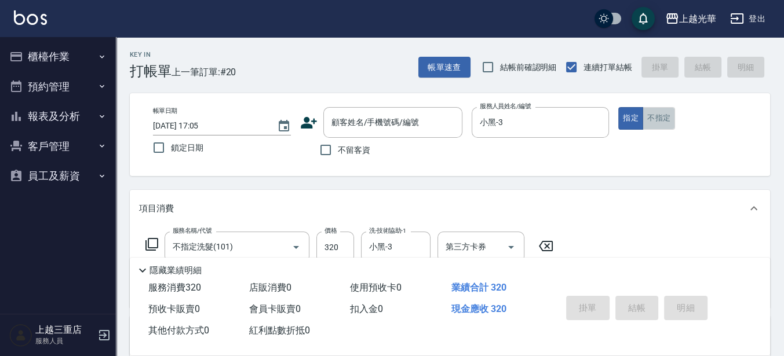
click at [657, 116] on button "不指定" at bounding box center [659, 118] width 32 height 23
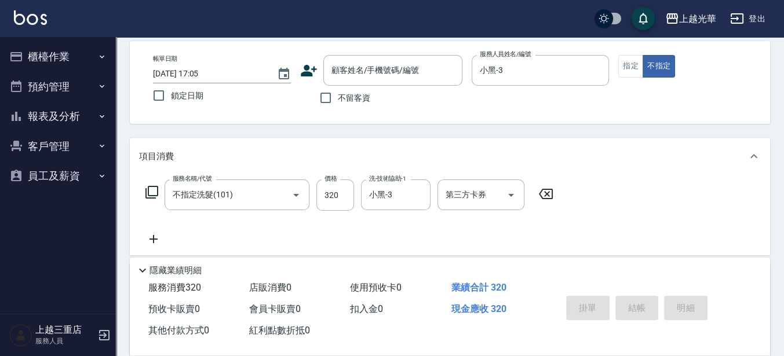
scroll to position [72, 0]
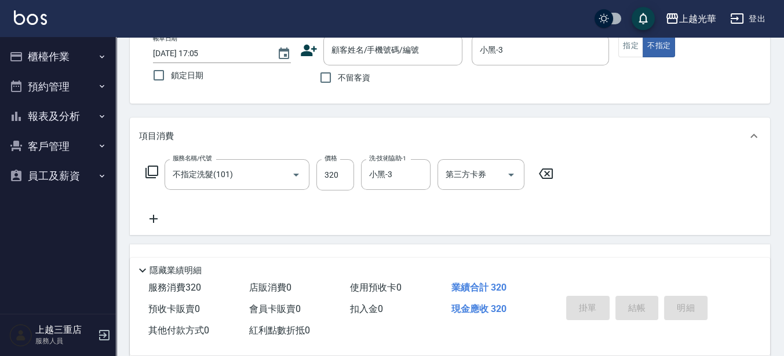
click at [153, 170] on icon at bounding box center [152, 172] width 14 height 14
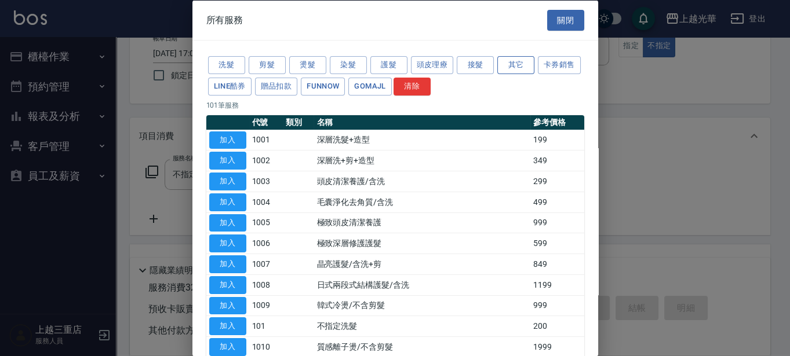
click at [515, 61] on button "其它" at bounding box center [515, 65] width 37 height 18
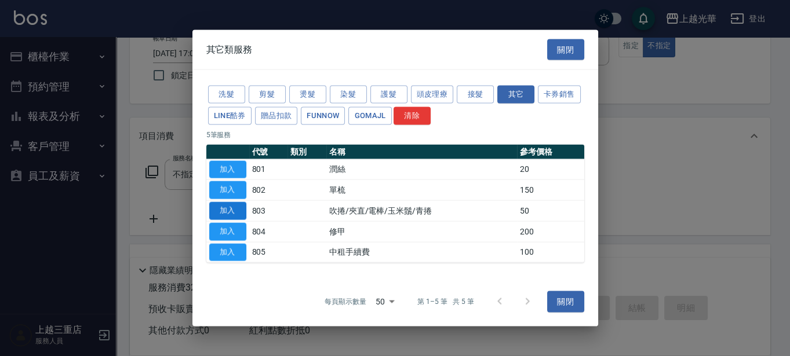
click at [233, 205] on button "加入" at bounding box center [227, 211] width 37 height 18
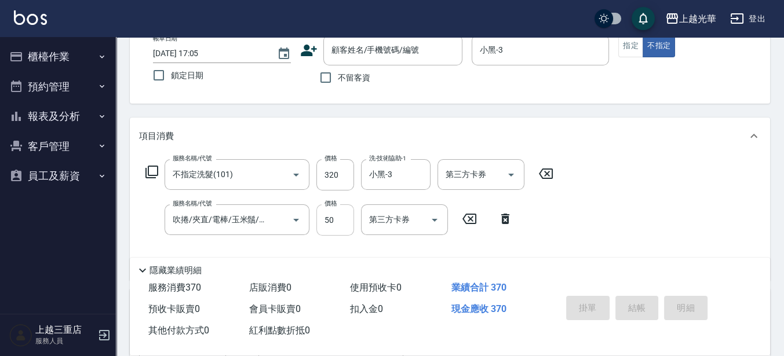
click at [340, 224] on input "50" at bounding box center [335, 220] width 38 height 31
type input "100"
click at [326, 74] on input "不留客資" at bounding box center [326, 77] width 24 height 24
checkbox input "true"
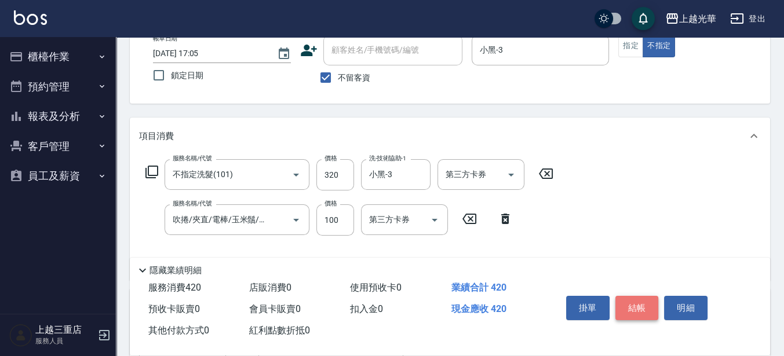
click at [618, 301] on button "結帳" at bounding box center [637, 308] width 43 height 24
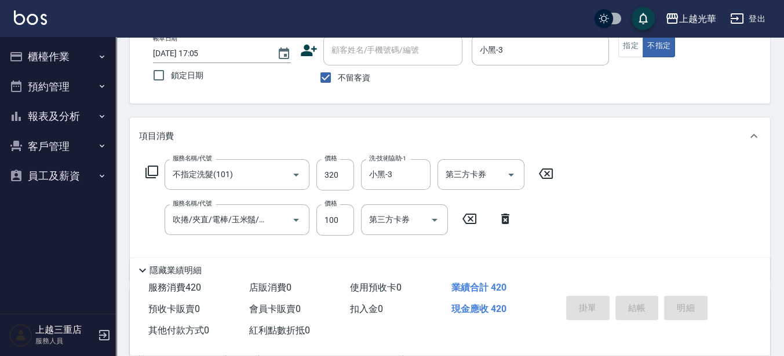
type input "[DATE] 17:11"
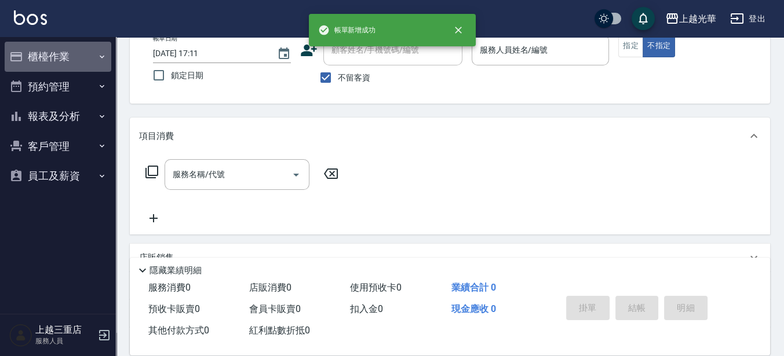
click at [46, 50] on button "櫃檯作業" at bounding box center [58, 57] width 107 height 30
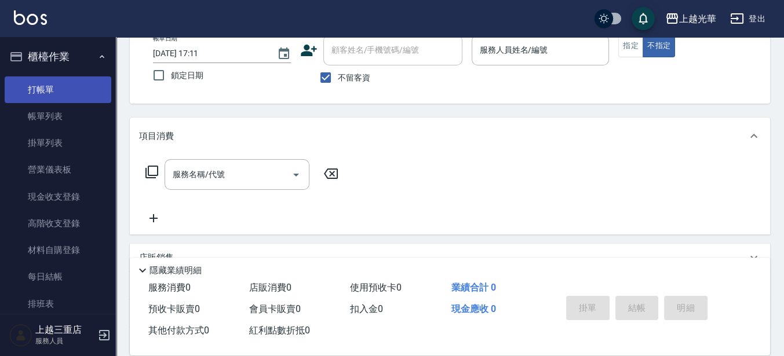
click at [60, 100] on link "打帳單" at bounding box center [58, 90] width 107 height 27
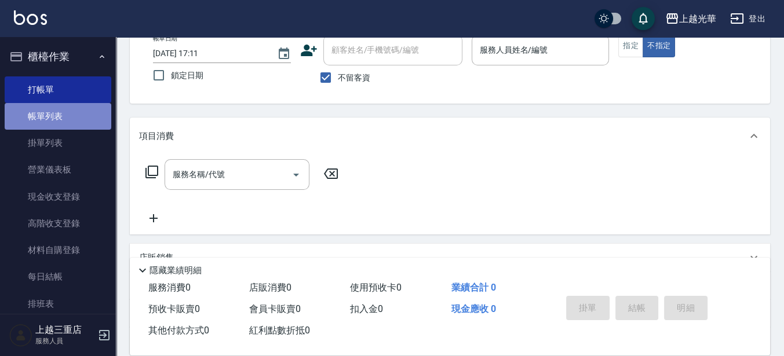
click at [60, 116] on link "帳單列表" at bounding box center [58, 116] width 107 height 27
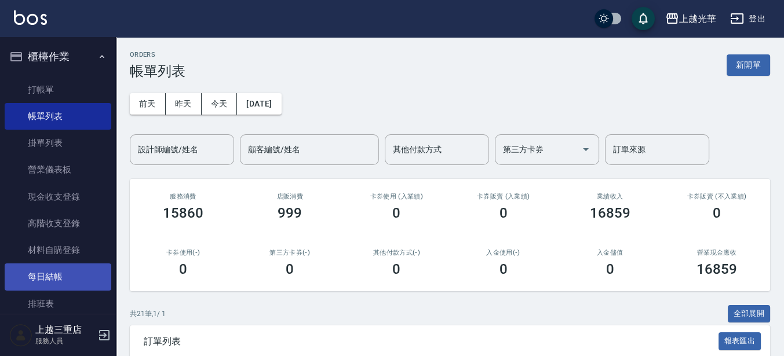
scroll to position [167, 0]
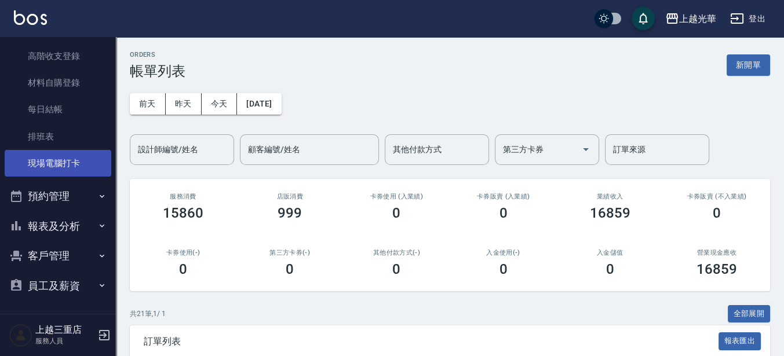
click at [56, 163] on link "現場電腦打卡" at bounding box center [58, 163] width 107 height 27
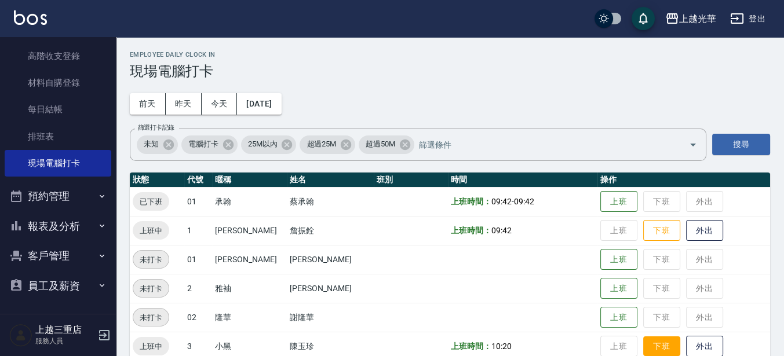
click at [643, 349] on button "下班" at bounding box center [661, 347] width 37 height 20
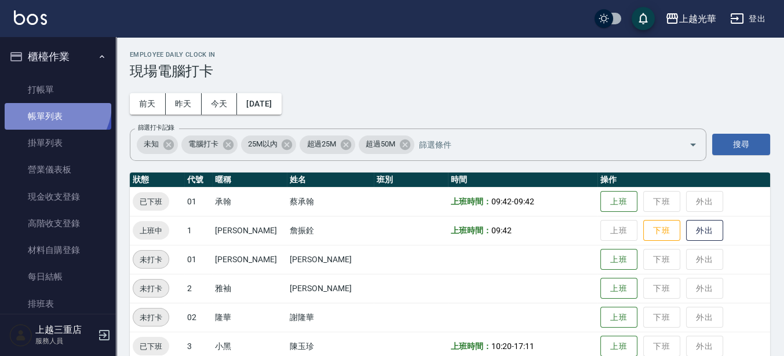
click at [51, 105] on link "帳單列表" at bounding box center [58, 116] width 107 height 27
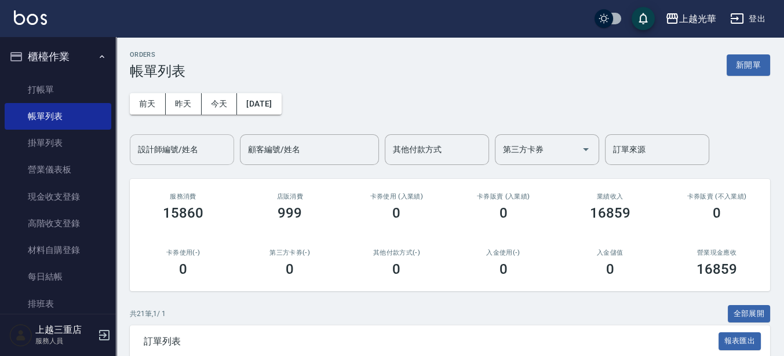
click at [183, 139] on div "設計師編號/姓名" at bounding box center [182, 149] width 104 height 31
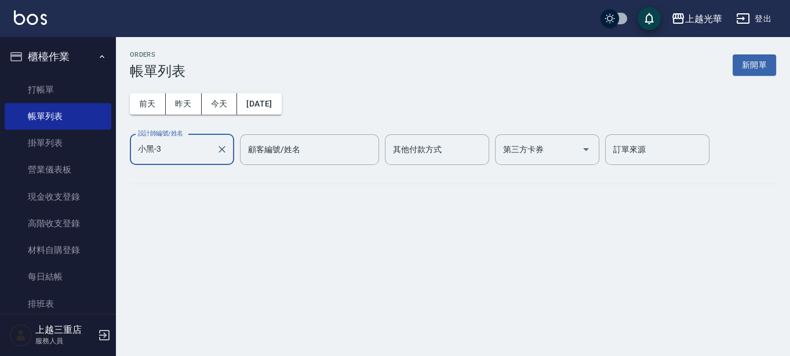
type input "小黑-3"
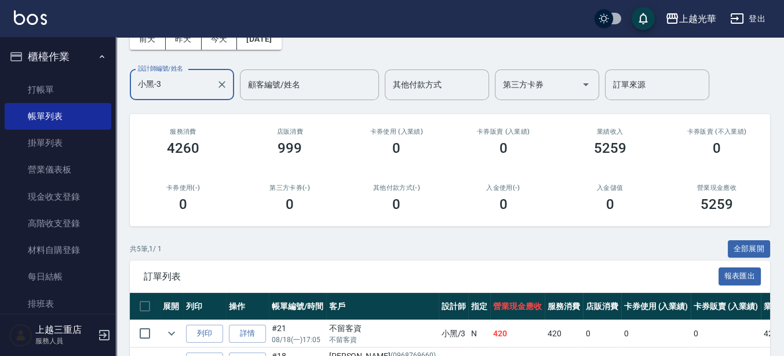
scroll to position [145, 0]
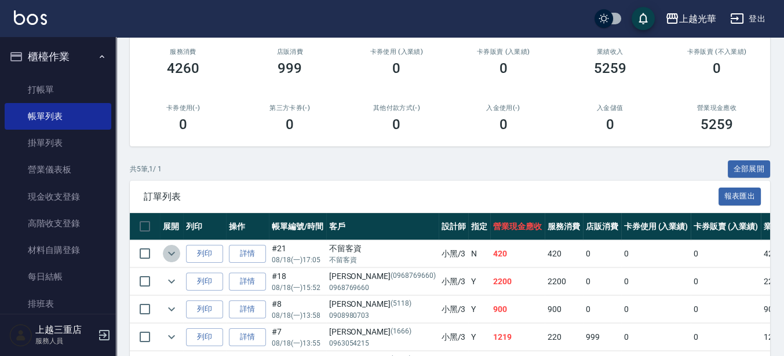
click at [177, 253] on icon "expand row" at bounding box center [172, 254] width 14 height 14
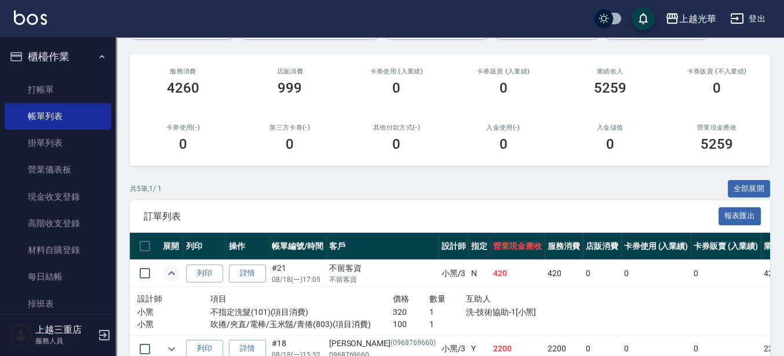
scroll to position [270, 0]
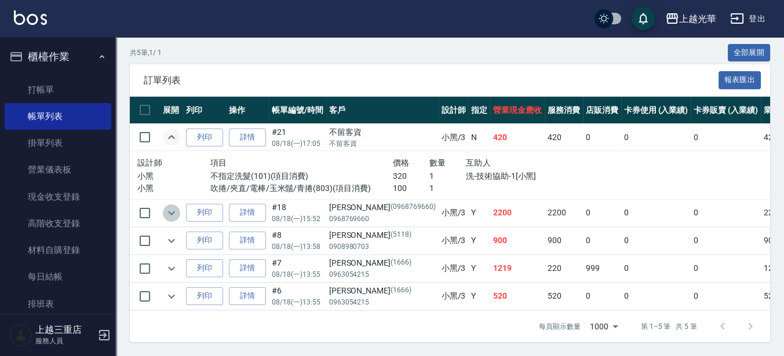
click at [165, 209] on icon "expand row" at bounding box center [172, 213] width 14 height 14
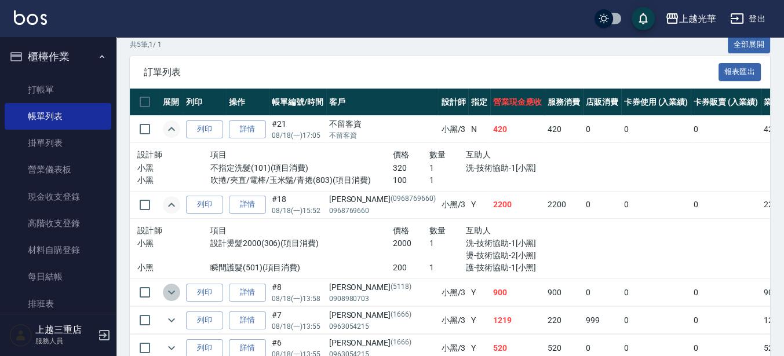
click at [169, 294] on icon "expand row" at bounding box center [172, 293] width 14 height 14
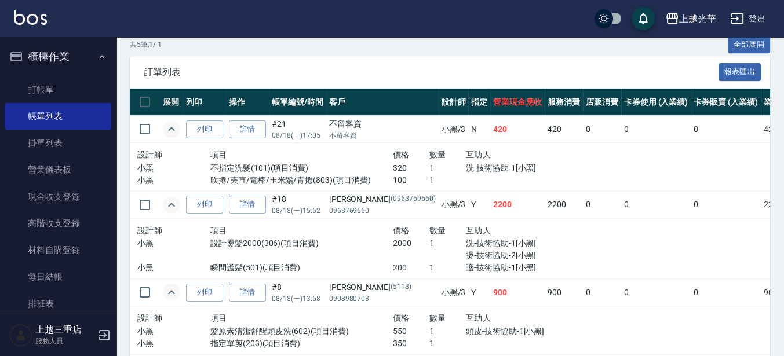
scroll to position [377, 0]
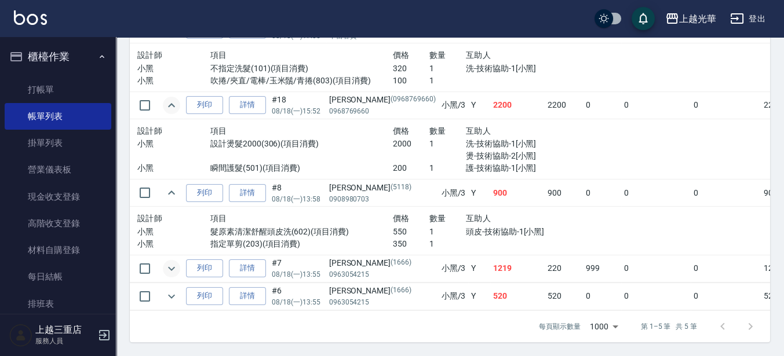
drag, startPoint x: 162, startPoint y: 264, endPoint x: 168, endPoint y: 261, distance: 6.5
click at [163, 262] on td at bounding box center [171, 268] width 23 height 27
click at [168, 262] on icon "expand row" at bounding box center [172, 269] width 14 height 14
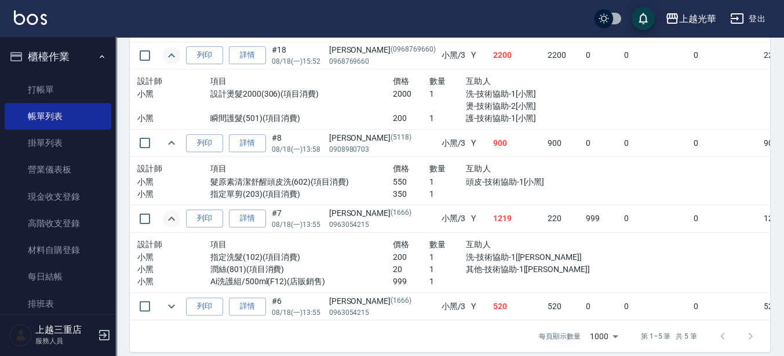
scroll to position [438, 0]
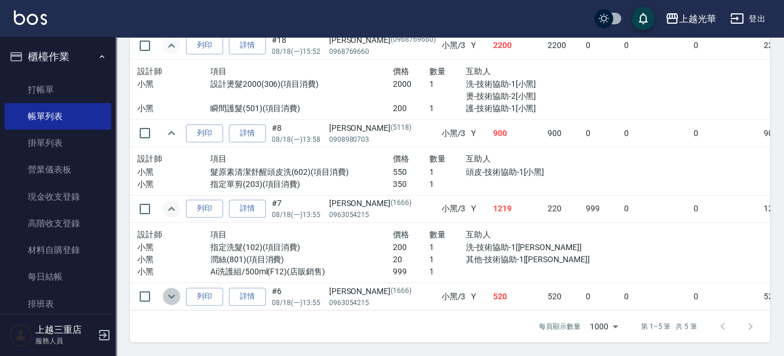
click at [173, 290] on icon "expand row" at bounding box center [172, 297] width 14 height 14
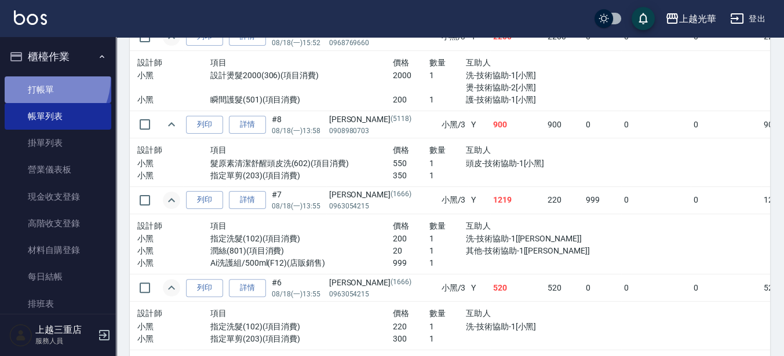
click at [39, 78] on link "打帳單" at bounding box center [58, 90] width 107 height 27
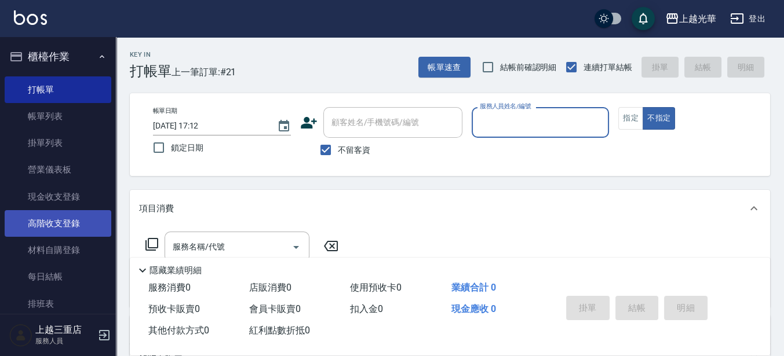
scroll to position [72, 0]
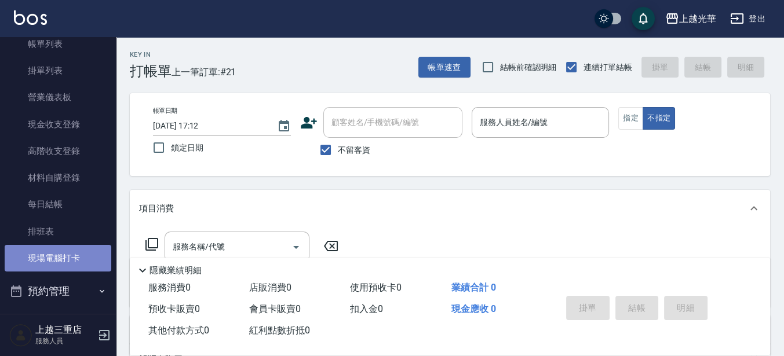
click at [65, 250] on link "現場電腦打卡" at bounding box center [58, 258] width 107 height 27
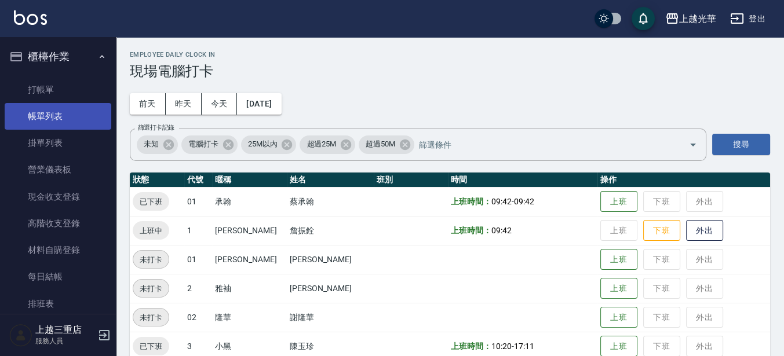
click at [72, 123] on link "帳單列表" at bounding box center [58, 116] width 107 height 27
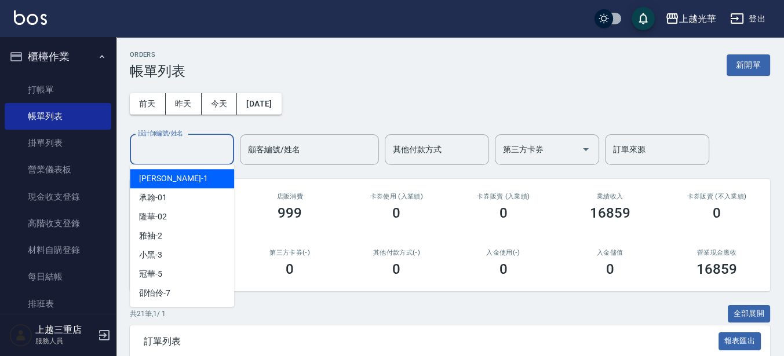
click at [228, 156] on input "設計師編號/姓名" at bounding box center [182, 150] width 94 height 20
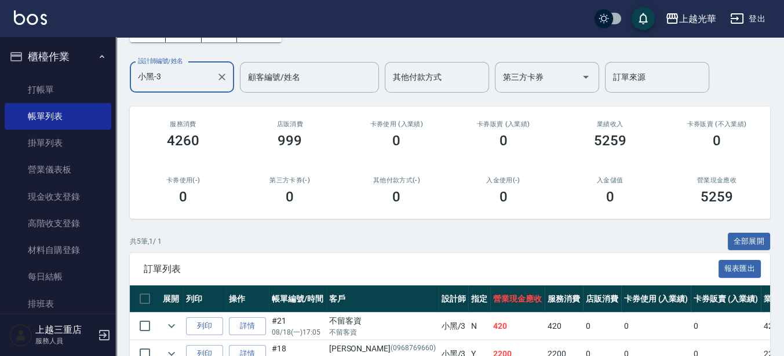
scroll to position [217, 0]
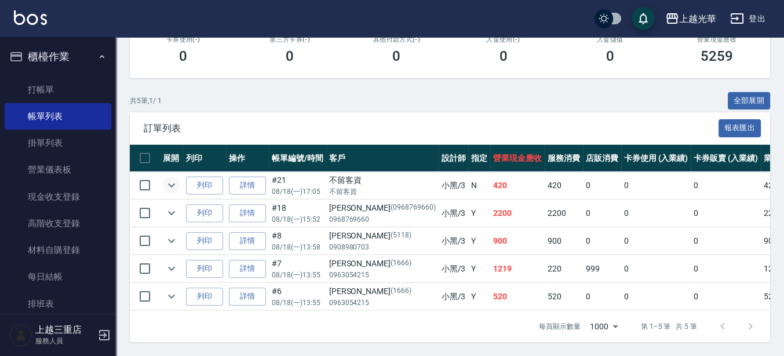
type input "小黑-3"
click at [178, 184] on icon "expand row" at bounding box center [172, 186] width 14 height 14
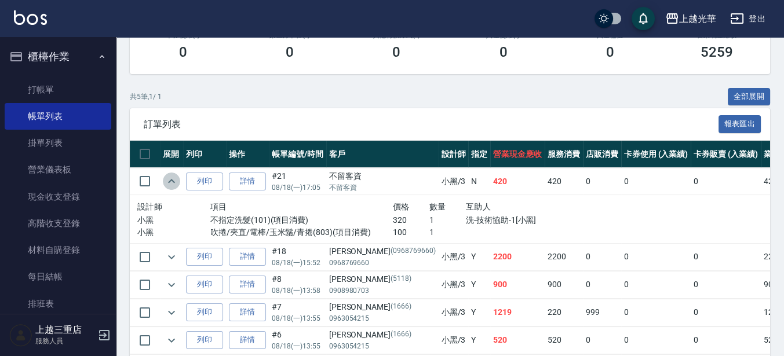
click at [178, 184] on icon "expand row" at bounding box center [172, 181] width 14 height 14
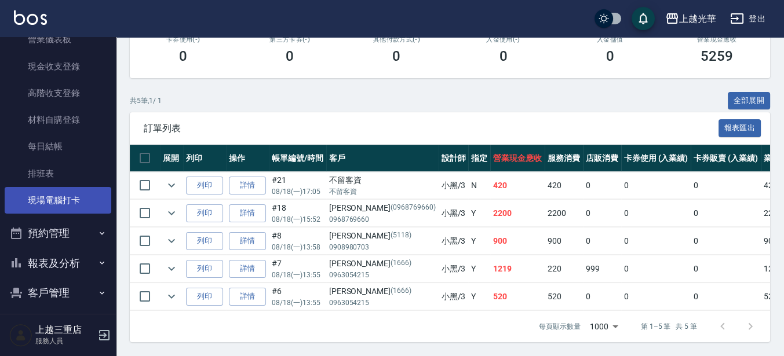
scroll to position [96, 0]
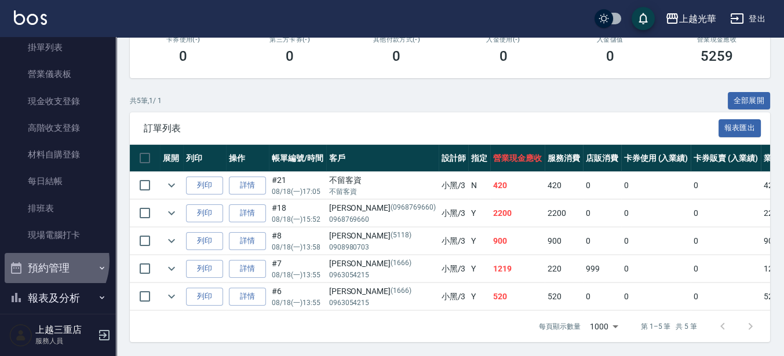
click at [43, 261] on button "預約管理" at bounding box center [58, 268] width 107 height 30
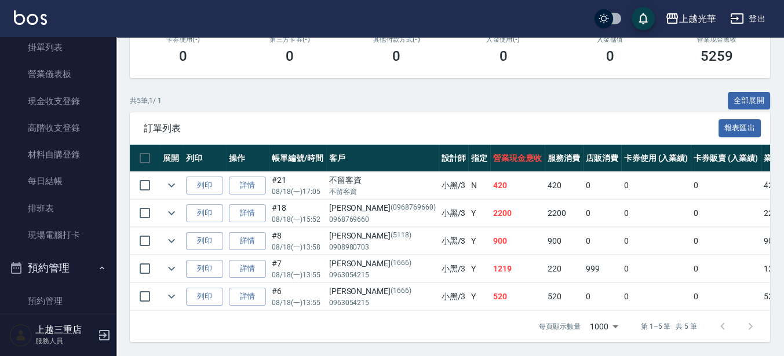
scroll to position [241, 0]
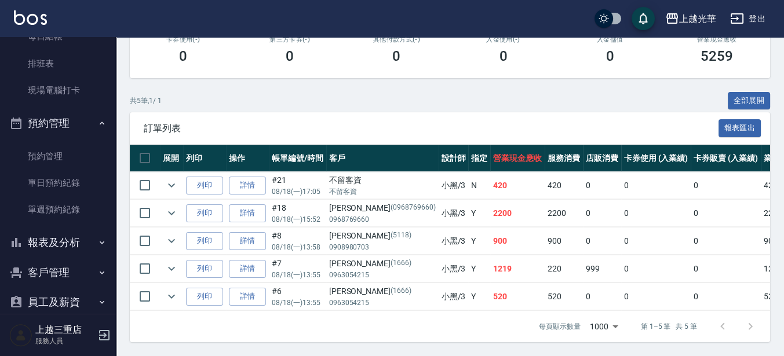
click at [57, 126] on button "預約管理" at bounding box center [58, 123] width 107 height 30
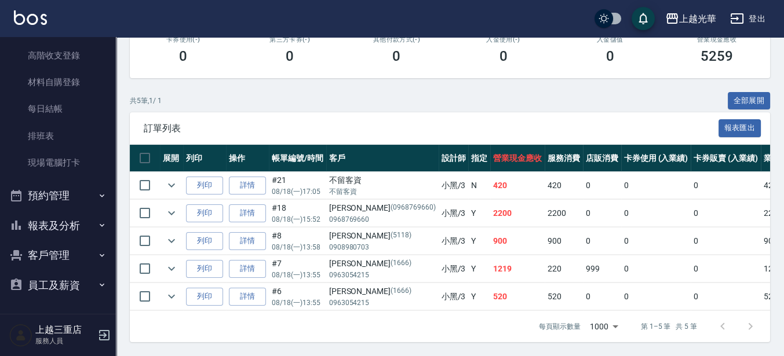
scroll to position [167, 0]
click at [56, 228] on button "報表及分析" at bounding box center [58, 227] width 107 height 30
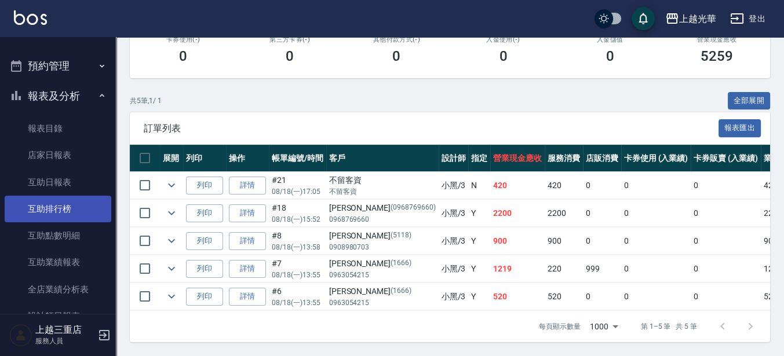
scroll to position [385, 0]
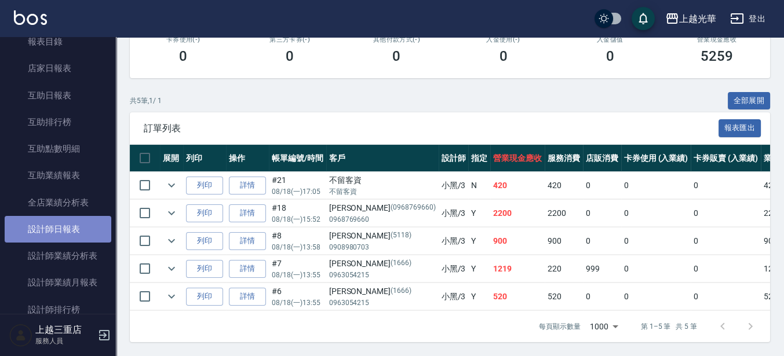
click at [82, 228] on link "設計師日報表" at bounding box center [58, 229] width 107 height 27
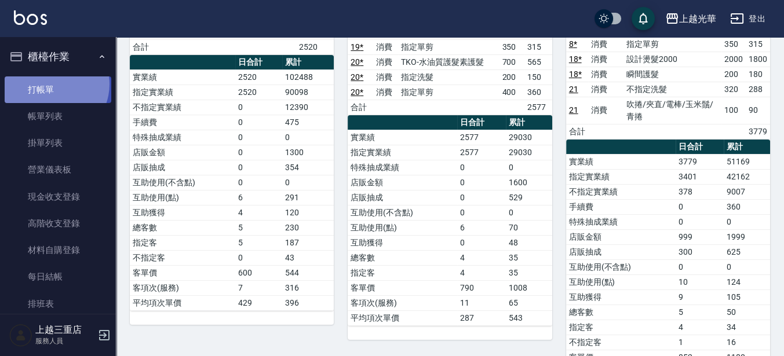
click at [52, 84] on link "打帳單" at bounding box center [58, 90] width 107 height 27
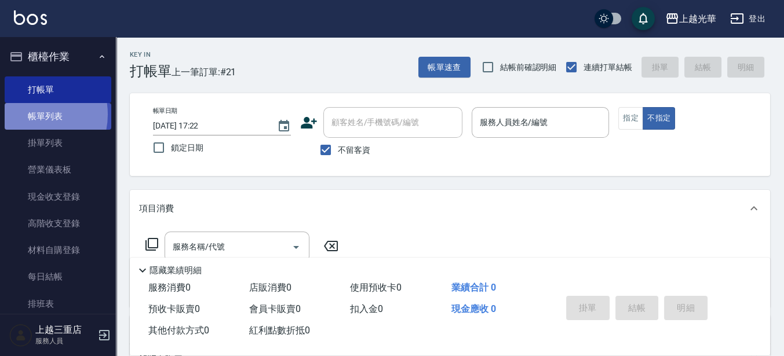
click at [27, 115] on link "帳單列表" at bounding box center [58, 116] width 107 height 27
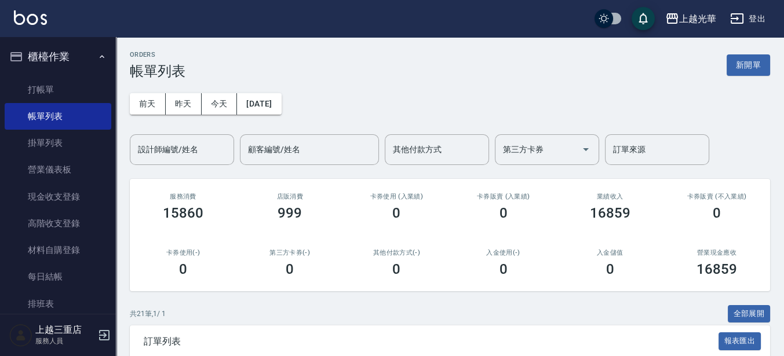
click at [182, 145] on input "設計師編號/姓名" at bounding box center [182, 150] width 94 height 20
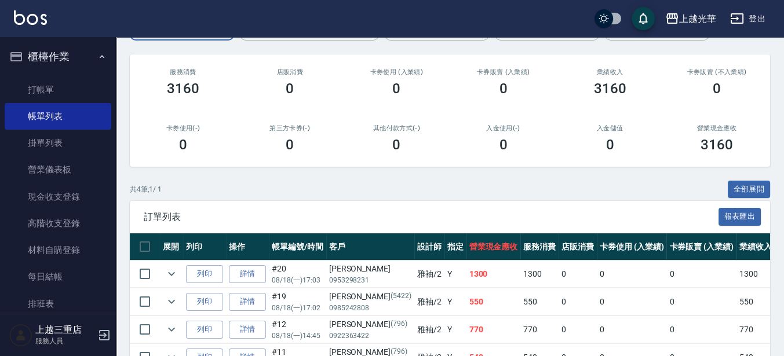
scroll to position [145, 0]
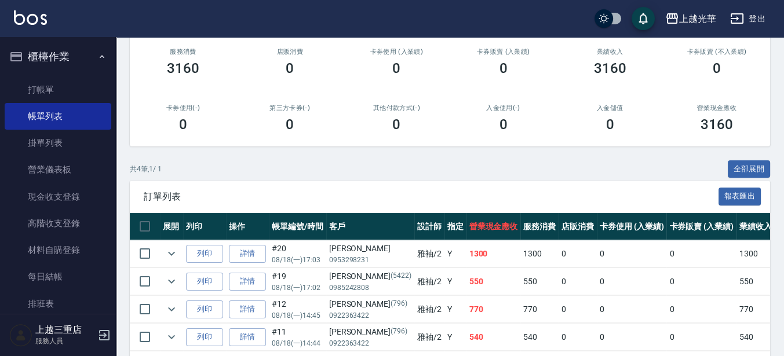
type input "雅袖-2"
click at [34, 24] on img at bounding box center [30, 17] width 33 height 14
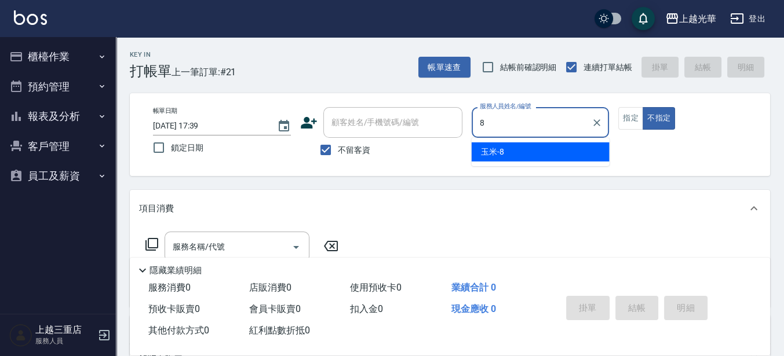
type input "玉米-8"
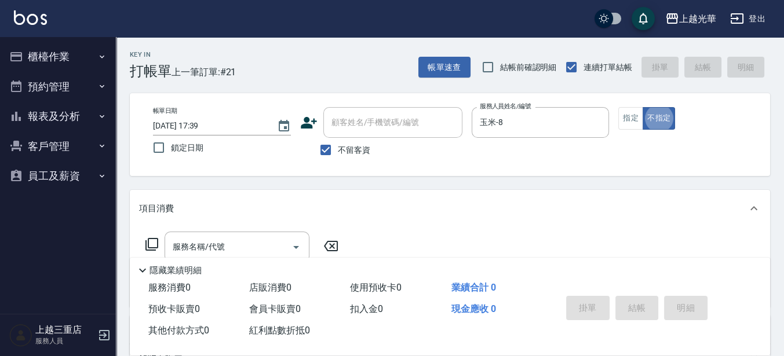
type button "false"
click at [626, 107] on button "指定" at bounding box center [630, 118] width 25 height 23
click at [227, 244] on input "服務名稱/代號" at bounding box center [228, 247] width 117 height 20
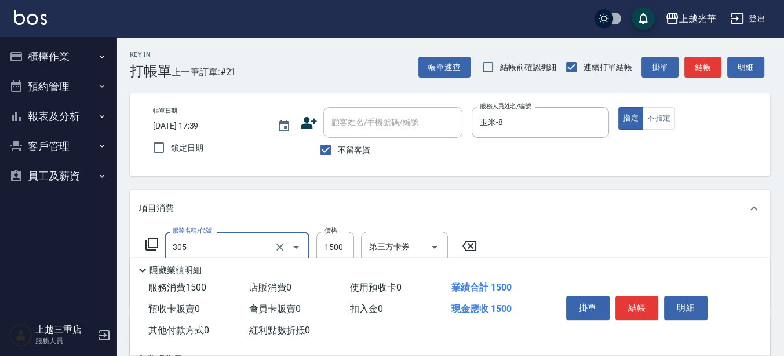
type input "設計燙髮1500(305)"
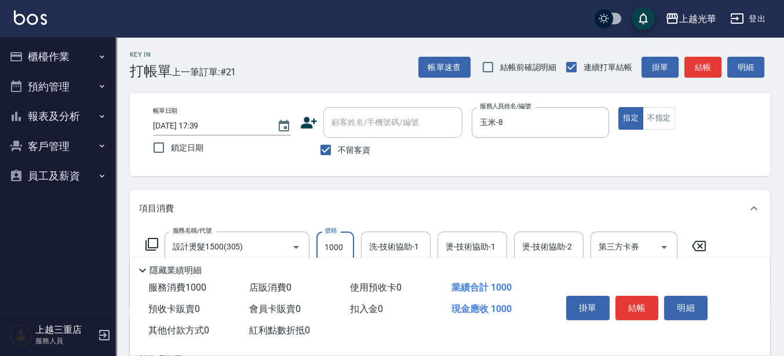
type input "1000"
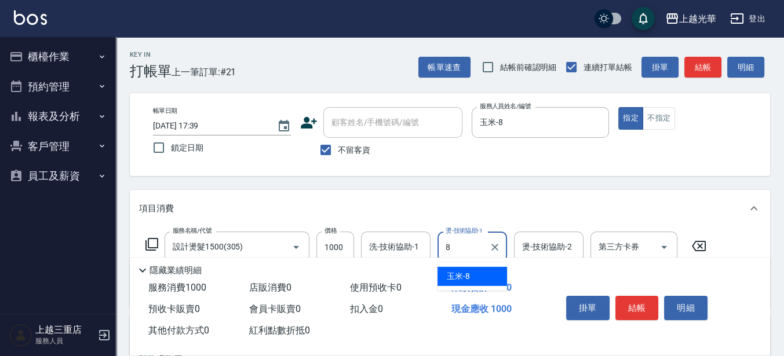
type input "玉米-8"
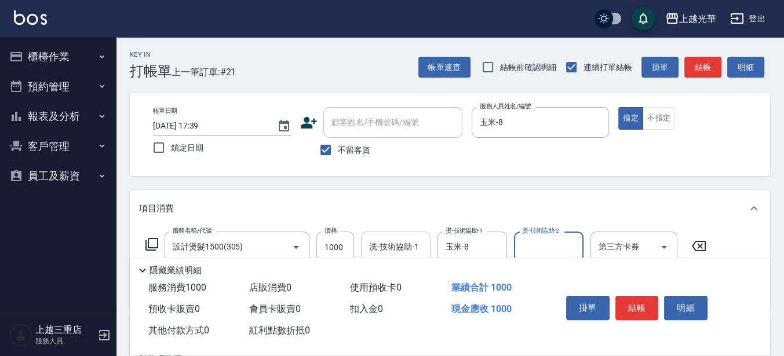
click at [384, 254] on input "洗-技術協助-1" at bounding box center [395, 247] width 59 height 20
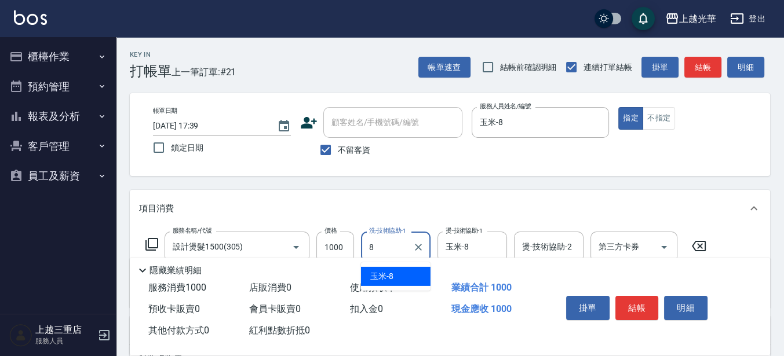
type input "玉米-8"
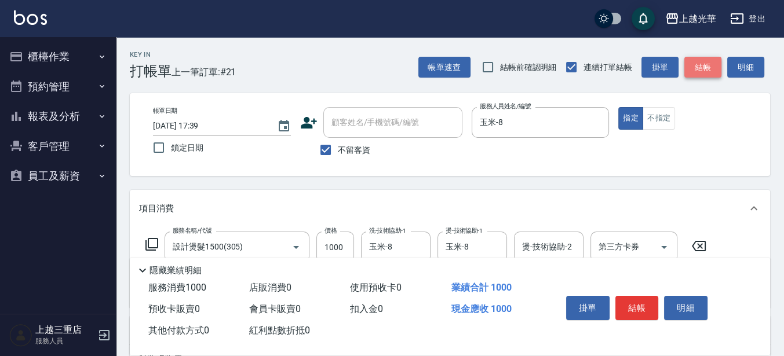
click at [709, 67] on button "結帳" at bounding box center [702, 67] width 37 height 21
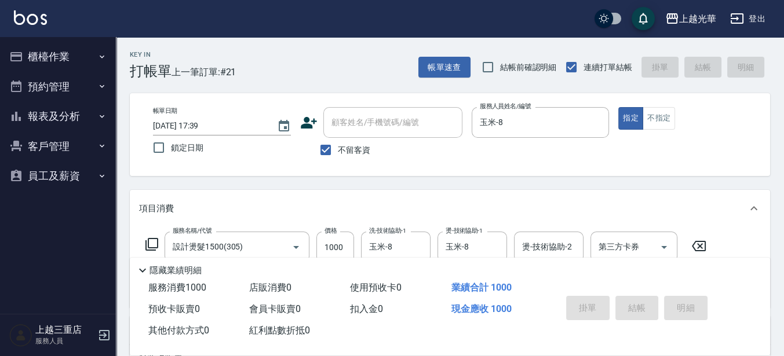
type input "[DATE] 17:43"
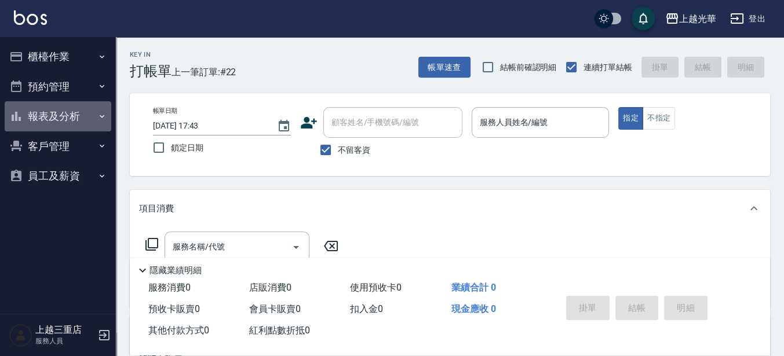
click at [90, 119] on button "報表及分析" at bounding box center [58, 116] width 107 height 30
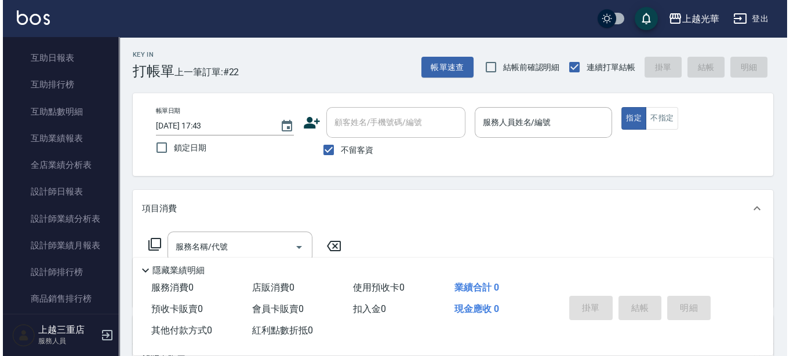
scroll to position [290, 0]
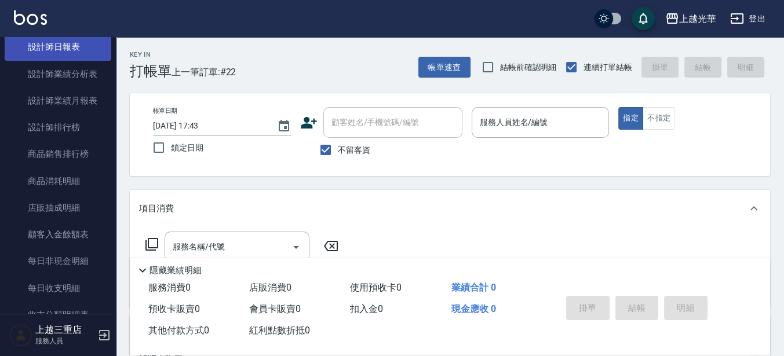
click at [71, 50] on link "設計師日報表" at bounding box center [58, 47] width 107 height 27
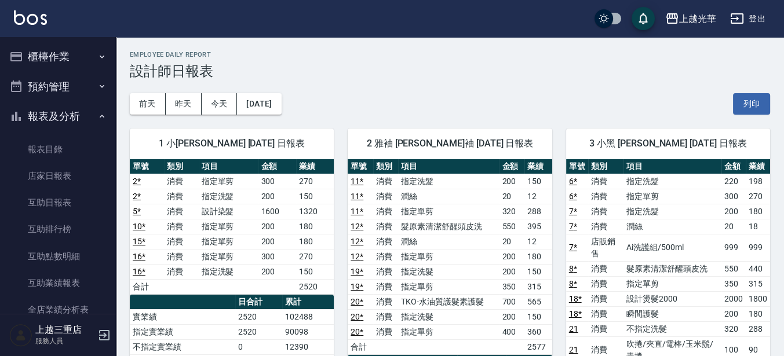
click at [63, 59] on button "櫃檯作業" at bounding box center [58, 57] width 107 height 30
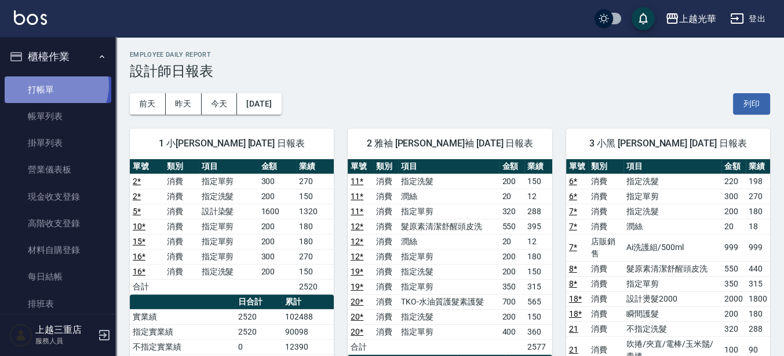
click at [50, 85] on link "打帳單" at bounding box center [58, 90] width 107 height 27
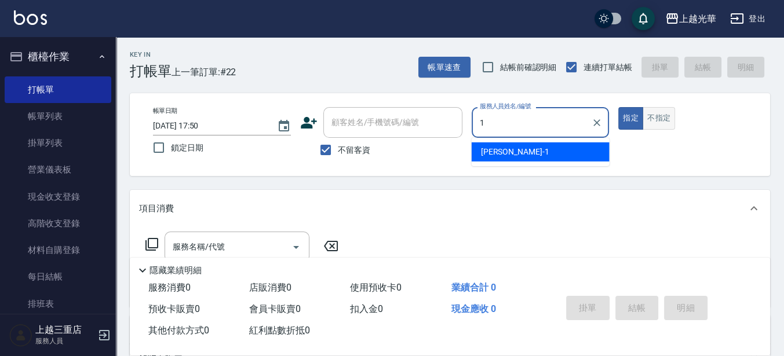
type input "小[PERSON_NAME]-1"
type button "true"
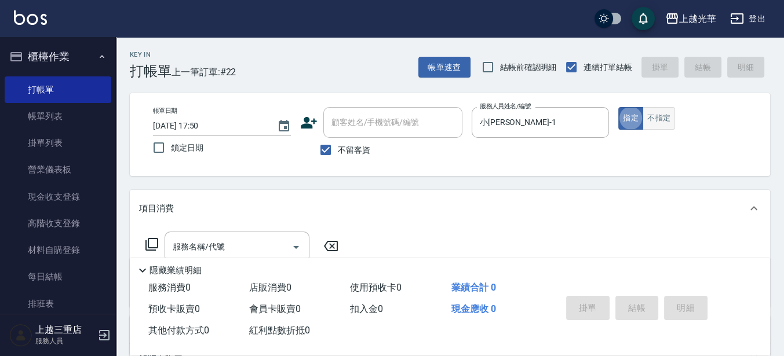
click at [649, 119] on button "不指定" at bounding box center [659, 118] width 32 height 23
click at [249, 240] on input "服務名稱/代號" at bounding box center [228, 247] width 117 height 20
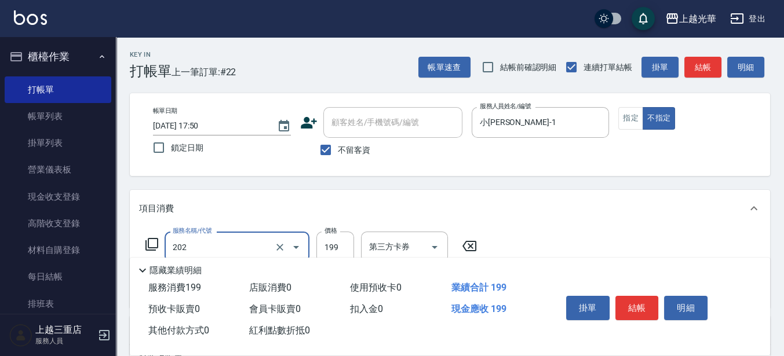
type input "不指定單剪(202)"
click at [633, 303] on button "結帳" at bounding box center [637, 308] width 43 height 24
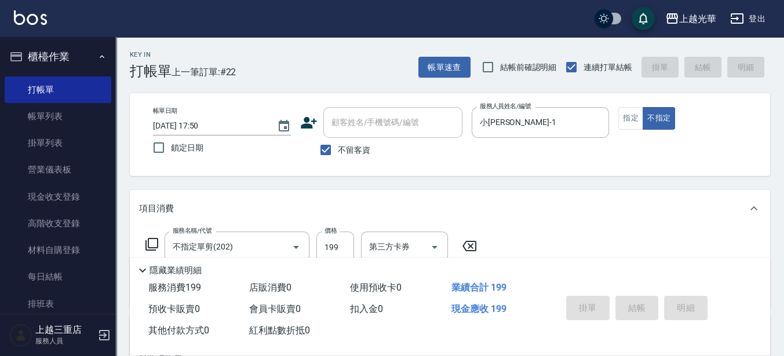
type input "[DATE] 18:08"
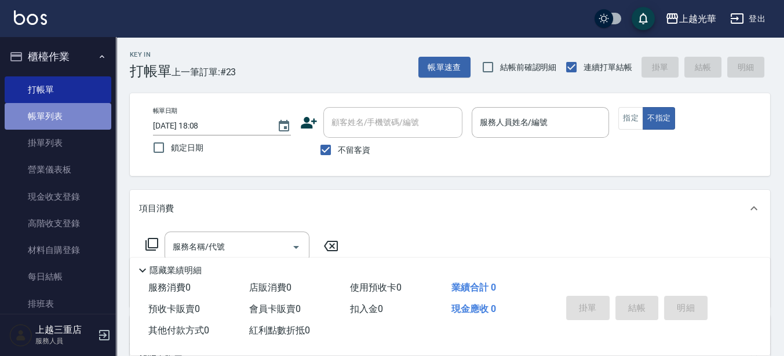
click at [64, 110] on link "帳單列表" at bounding box center [58, 116] width 107 height 27
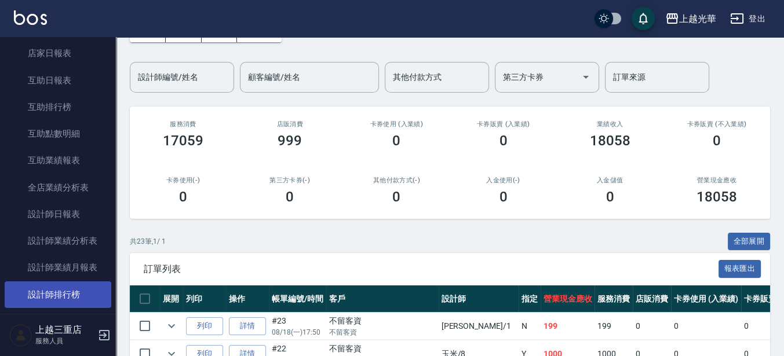
scroll to position [435, 0]
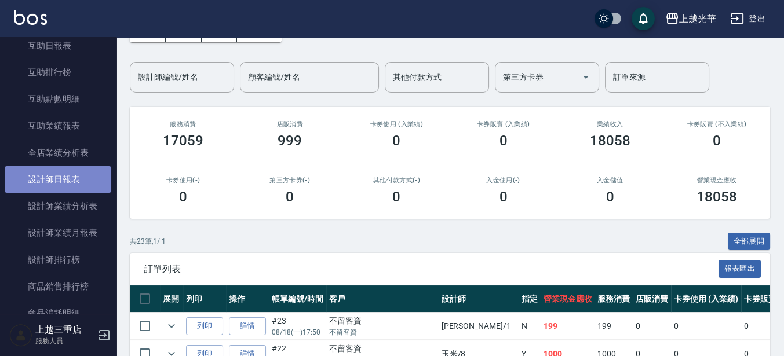
click at [63, 179] on link "設計師日報表" at bounding box center [58, 179] width 107 height 27
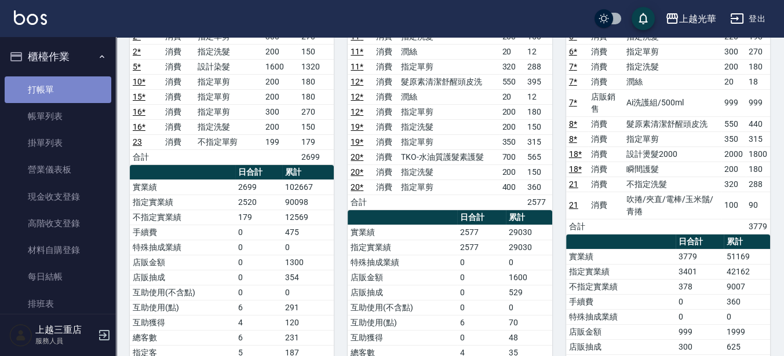
click at [61, 89] on link "打帳單" at bounding box center [58, 90] width 107 height 27
